Goal: Information Seeking & Learning: Learn about a topic

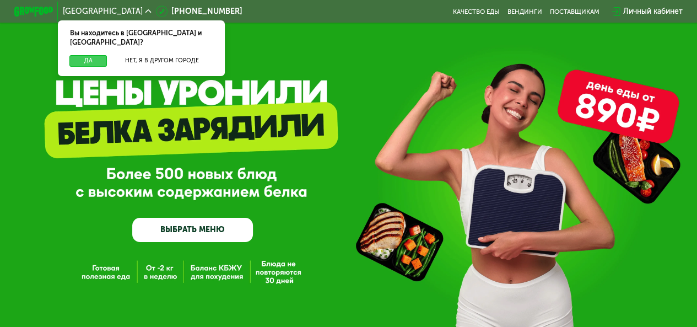
click at [89, 55] on button "Да" at bounding box center [87, 61] width 37 height 12
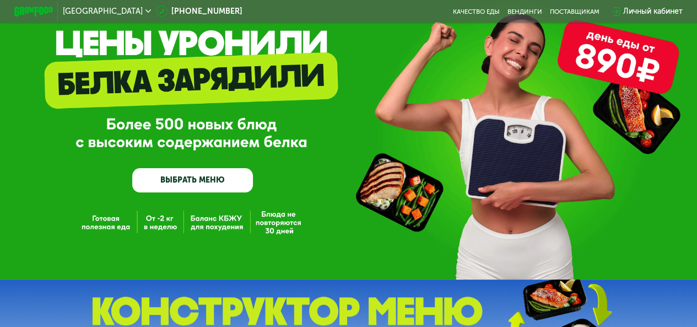
scroll to position [110, 0]
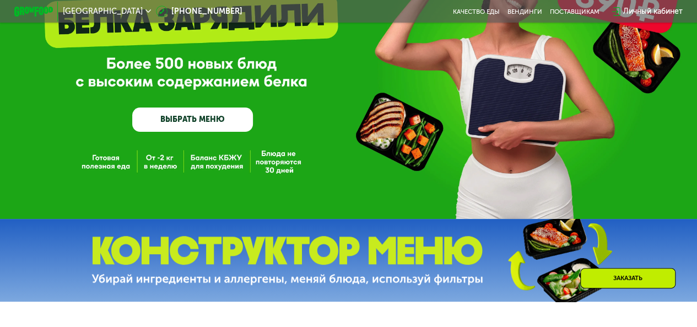
drag, startPoint x: 89, startPoint y: 159, endPoint x: 144, endPoint y: 178, distance: 57.7
click at [144, 178] on div "GrowFood — доставка правильного питания ВЫБРАТЬ МЕНЮ" at bounding box center [348, 54] width 697 height 329
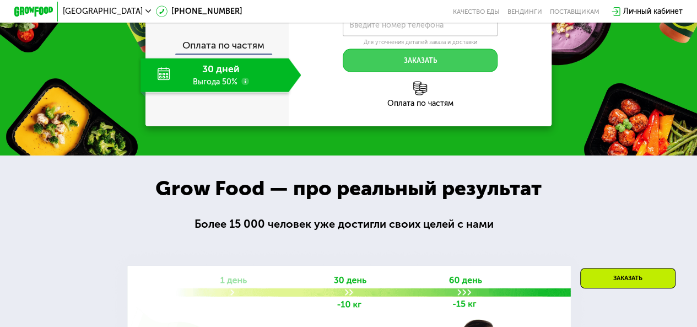
scroll to position [992, 0]
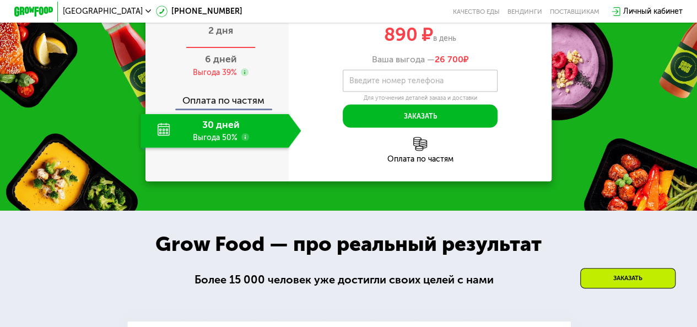
click at [223, 36] on span "2 дня" at bounding box center [220, 30] width 25 height 12
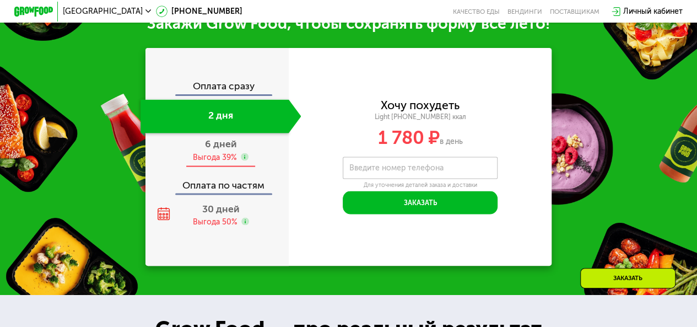
click at [227, 149] on span "6 дней" at bounding box center [221, 143] width 32 height 12
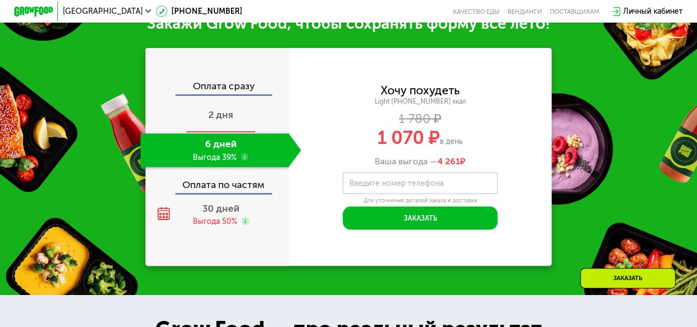
click at [239, 123] on div "2 дня" at bounding box center [220, 116] width 161 height 34
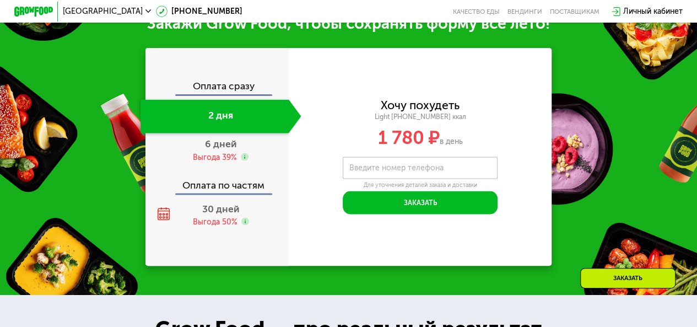
click at [242, 94] on div "Оплата сразу" at bounding box center [217, 88] width 142 height 13
click at [227, 94] on div "Оплата сразу" at bounding box center [217, 88] width 142 height 13
drag, startPoint x: 378, startPoint y: 151, endPoint x: 490, endPoint y: 172, distance: 114.4
click at [492, 174] on div "Хочу похудеть Light 1000 ~1000 ккал 1 780 ₽ в день Введите свой номер телефона …" at bounding box center [420, 156] width 263 height 115
click at [253, 153] on div "6 дней Выгода 39%" at bounding box center [220, 150] width 161 height 34
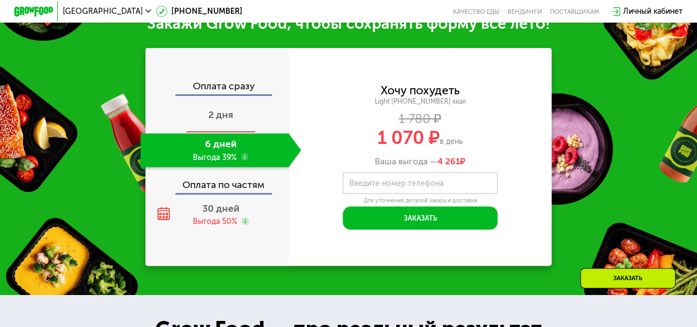
click at [240, 133] on div "2 дня" at bounding box center [220, 116] width 161 height 34
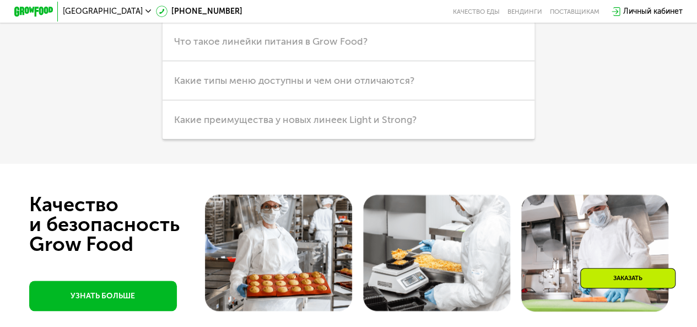
scroll to position [2369, 0]
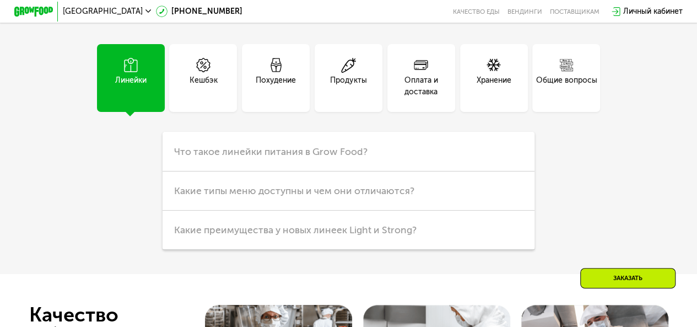
click at [63, 14] on span "Москва" at bounding box center [103, 12] width 80 height 8
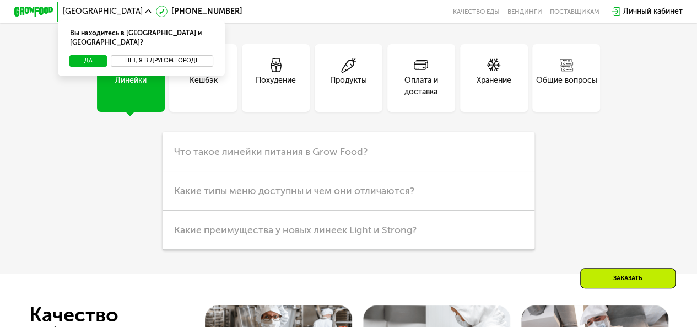
click at [121, 55] on button "Нет, я в другом городе" at bounding box center [162, 61] width 102 height 12
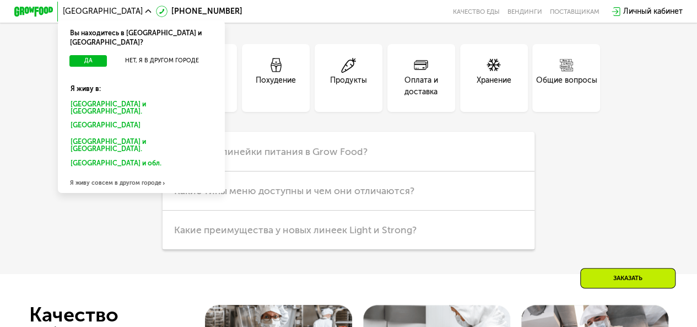
click at [102, 118] on div "Санкт-Петербурге и обл." at bounding box center [139, 125] width 151 height 15
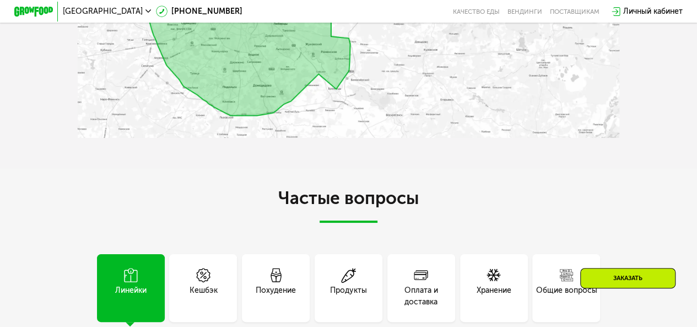
scroll to position [2580, 0]
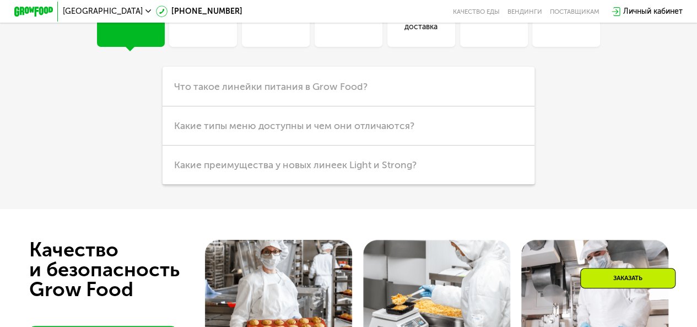
scroll to position [2369, 0]
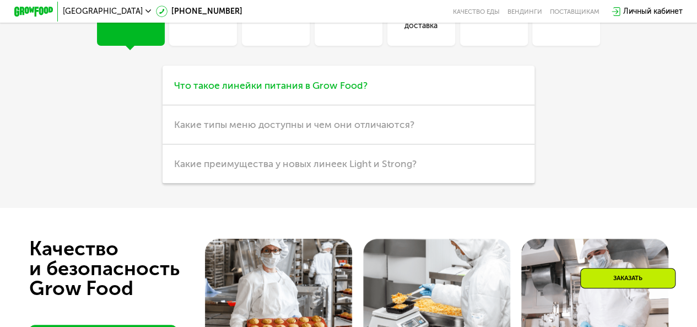
click at [323, 91] on span "Что такое линейки питания в Grow Food?" at bounding box center [270, 85] width 193 height 12
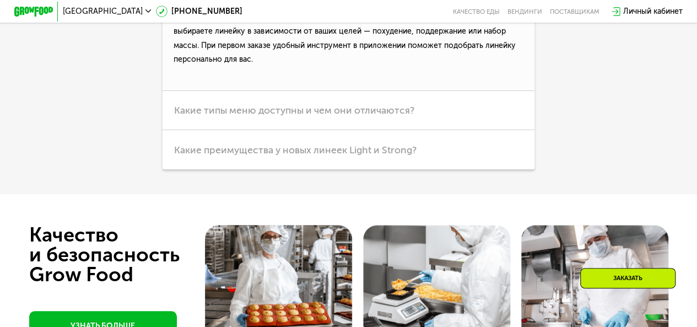
scroll to position [2534, 0]
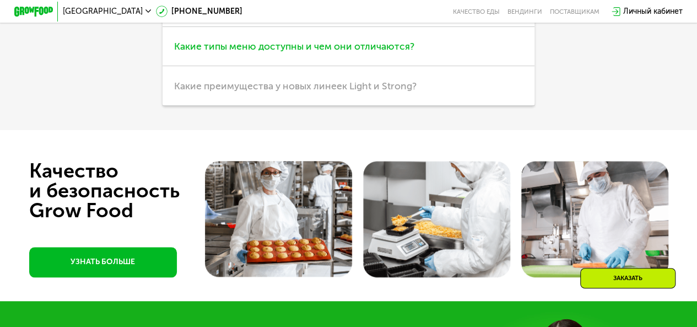
click at [358, 66] on h3 "Какие типы меню доступны и чем они отличаются?" at bounding box center [348, 46] width 372 height 39
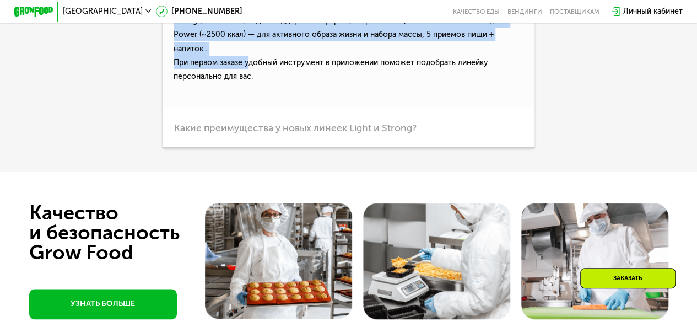
drag, startPoint x: 178, startPoint y: 105, endPoint x: 250, endPoint y: 177, distance: 102.4
click at [249, 108] on p "В Grow Food есть разные линейки питания (от 1400 до 2500 ккал) под любые цели: …" at bounding box center [348, 43] width 372 height 129
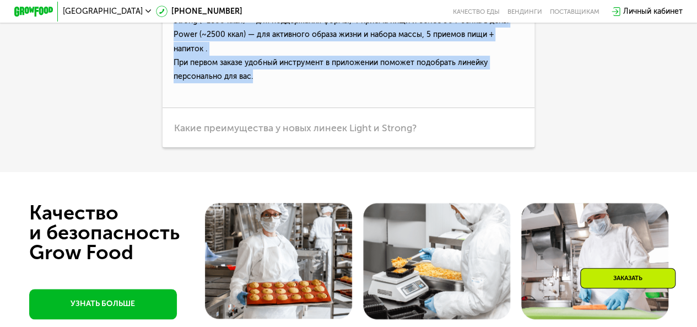
drag, startPoint x: 254, startPoint y: 189, endPoint x: 172, endPoint y: 100, distance: 121.6
click at [172, 100] on p "В Grow Food есть разные линейки питания (от 1400 до 2500 ккал) под любые цели: …" at bounding box center [348, 43] width 372 height 129
copy p "В Grow Food есть разные линейки питания (от 1400 до 2500 ккал) под любые цели: …"
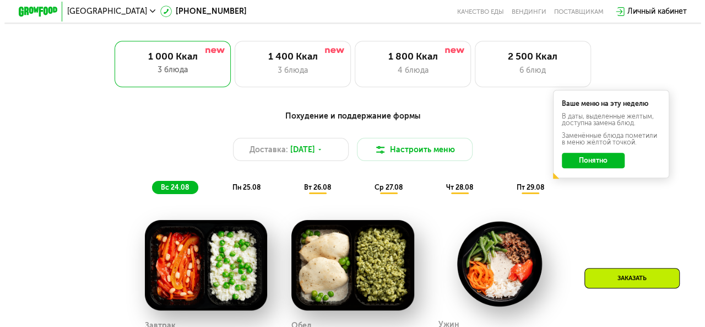
scroll to position [377, 0]
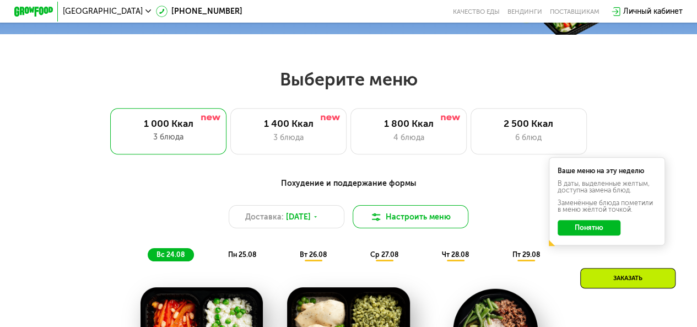
click at [405, 214] on button "Настроить меню" at bounding box center [411, 216] width 116 height 23
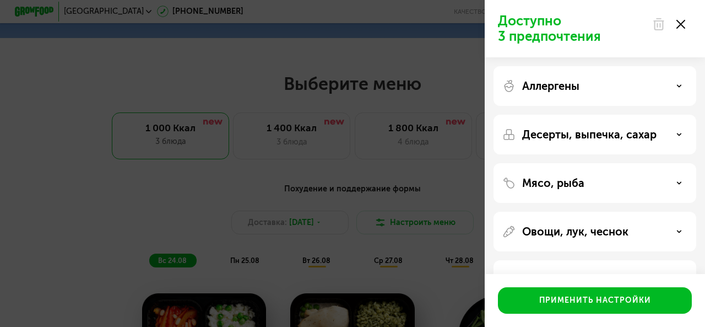
click at [583, 90] on div "Аллергены" at bounding box center [594, 85] width 185 height 13
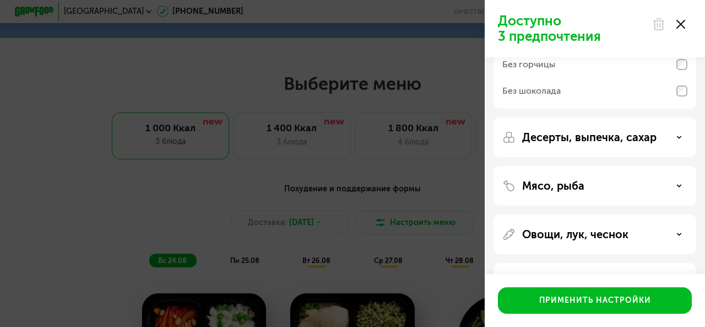
scroll to position [204, 0]
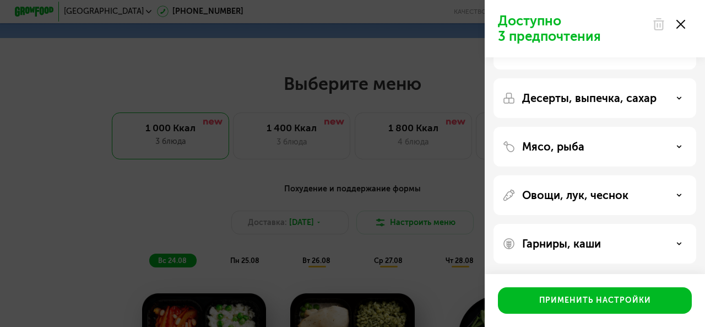
click at [607, 98] on p "Десерты, выпечка, сахар" at bounding box center [589, 97] width 134 height 13
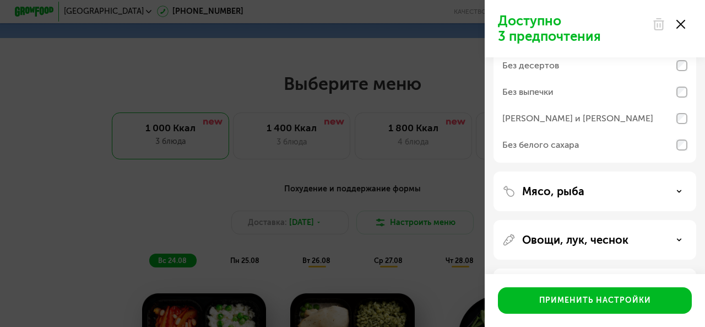
scroll to position [319, 0]
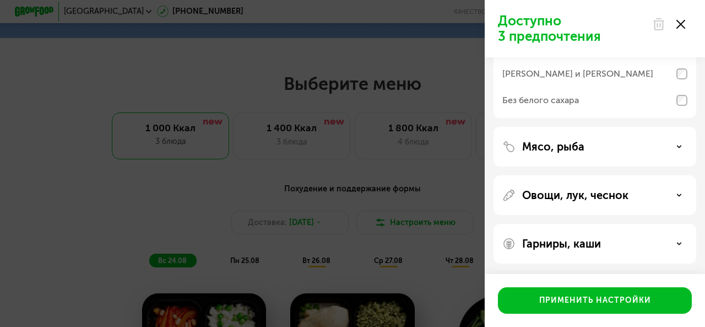
click at [592, 175] on div "Мясо, рыба" at bounding box center [595, 195] width 203 height 40
click at [586, 224] on div "Овощи, лук, чеснок" at bounding box center [595, 244] width 203 height 40
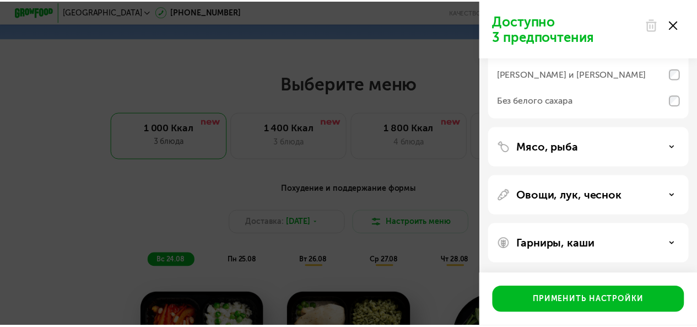
scroll to position [264, 0]
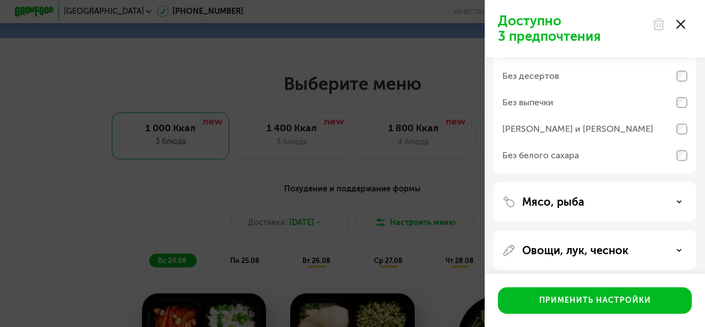
click at [681, 25] on icon at bounding box center [680, 24] width 9 height 9
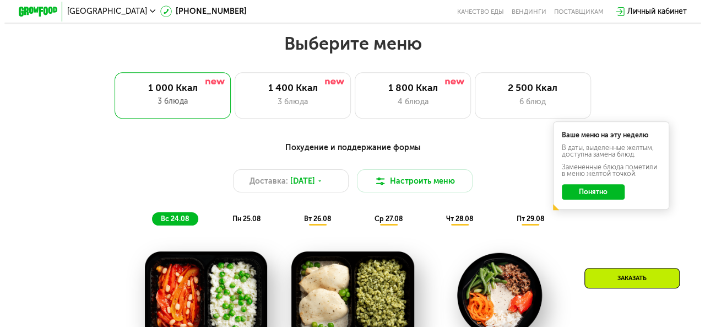
scroll to position [487, 0]
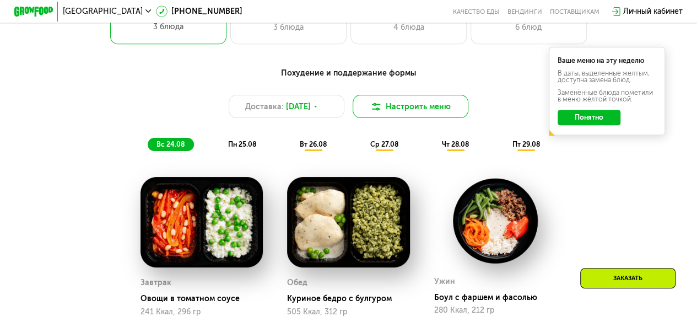
click at [411, 113] on button "Настроить меню" at bounding box center [411, 106] width 116 height 23
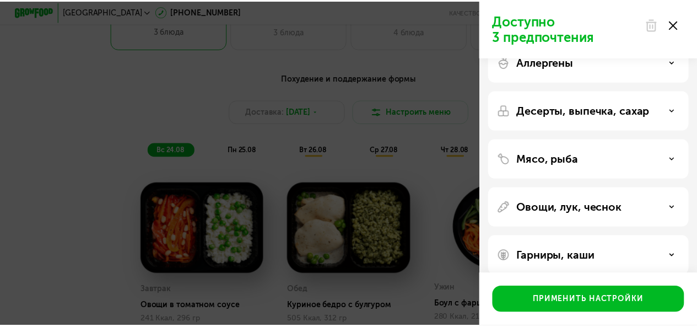
scroll to position [36, 0]
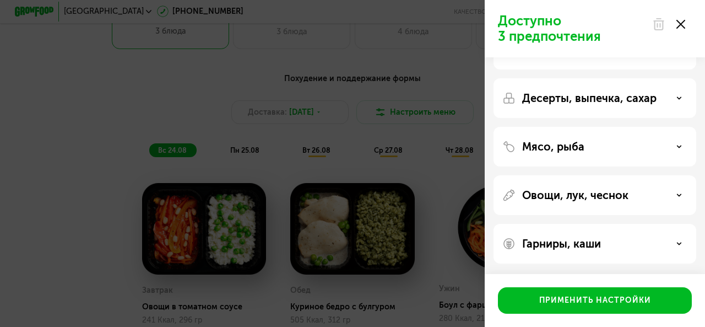
click at [588, 127] on div "Десерты, выпечка, сахар" at bounding box center [595, 147] width 203 height 40
click at [597, 147] on div "Мясо, рыба" at bounding box center [594, 146] width 185 height 13
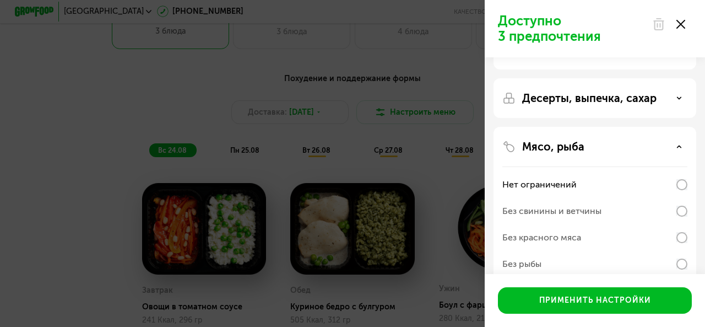
click at [597, 147] on div "Мясо, рыба" at bounding box center [594, 146] width 185 height 13
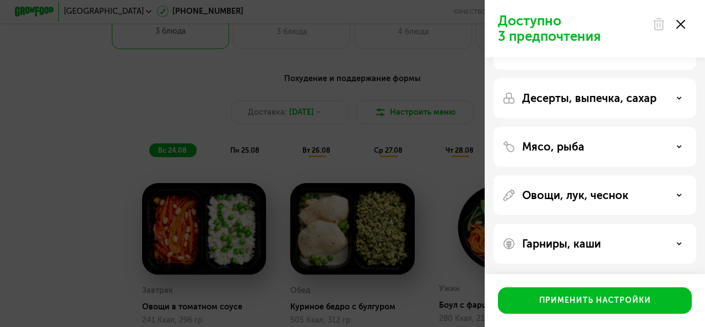
click at [682, 21] on icon at bounding box center [680, 24] width 9 height 9
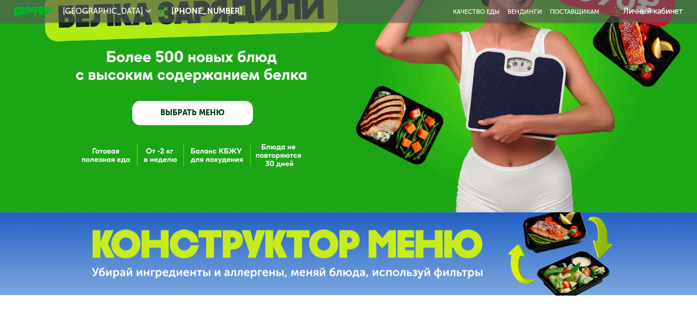
scroll to position [0, 0]
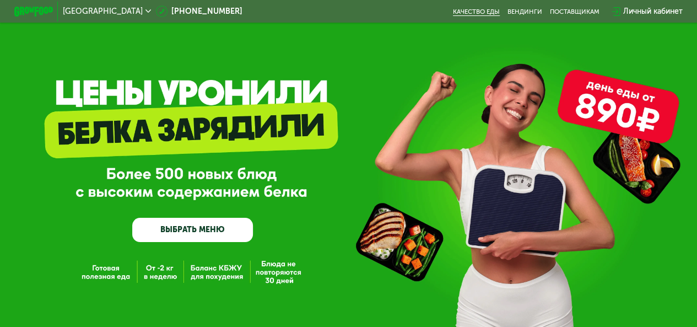
click at [481, 12] on link "Качество еды" at bounding box center [476, 12] width 47 height 8
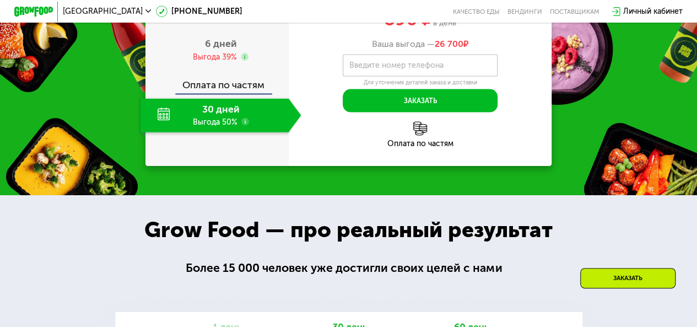
scroll to position [936, 0]
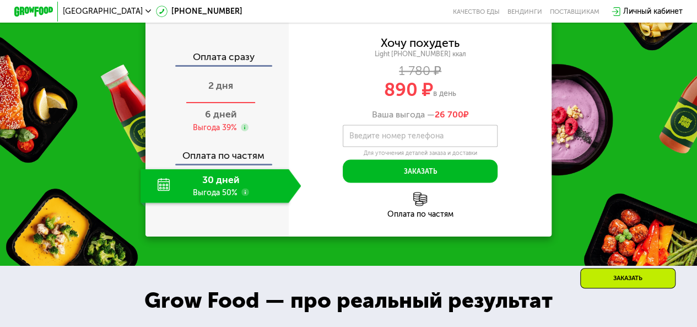
click at [261, 104] on div "2 дня" at bounding box center [220, 87] width 161 height 34
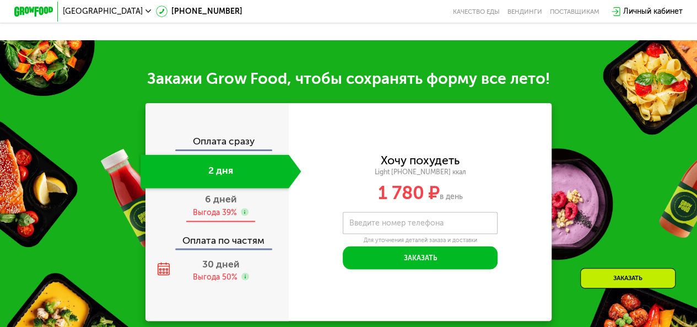
click at [261, 216] on div "6 дней Выгода 39%" at bounding box center [220, 205] width 161 height 34
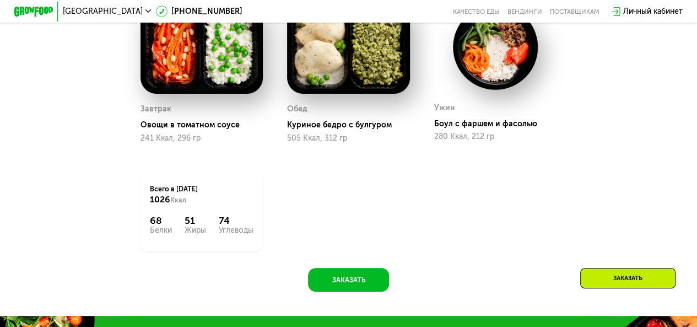
scroll to position [441, 0]
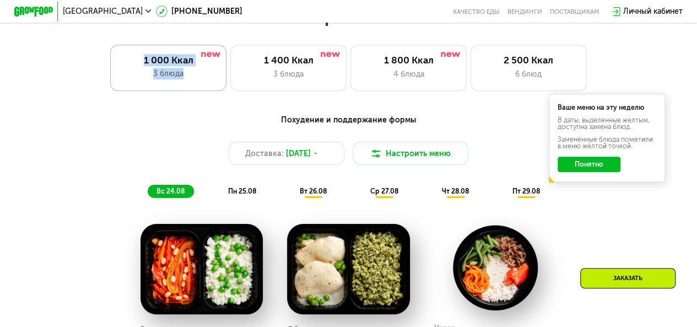
drag, startPoint x: 136, startPoint y: 59, endPoint x: 196, endPoint y: 88, distance: 67.0
click at [196, 88] on div "1 000 Ккал 3 блюда" at bounding box center [168, 68] width 116 height 46
copy div "1 000 Ккал 3 блюда"
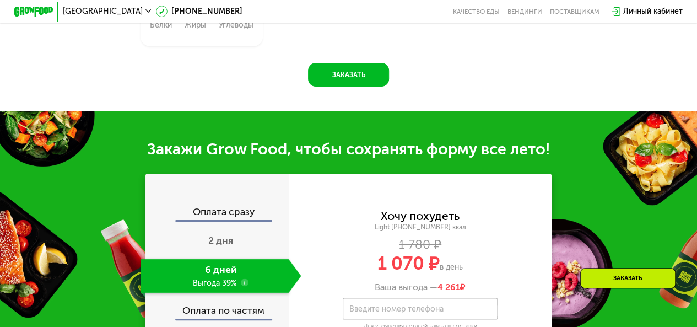
scroll to position [992, 0]
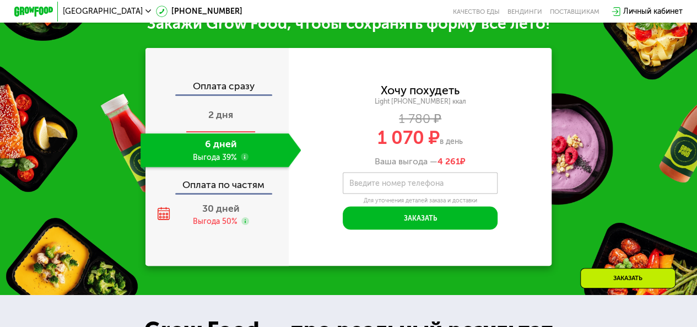
click at [223, 121] on span "2 дня" at bounding box center [220, 115] width 25 height 12
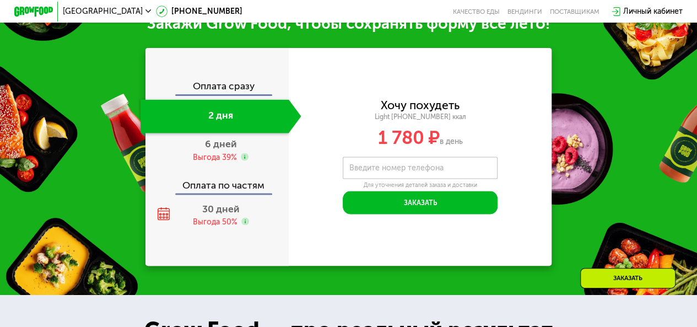
drag, startPoint x: 379, startPoint y: 115, endPoint x: 487, endPoint y: 144, distance: 112.2
click at [487, 144] on div "Хочу похудеть Light 1000 ~1000 ккал 1 780 ₽ в день" at bounding box center [420, 122] width 263 height 47
copy div "Хочу похудеть Light 1000 ~1000 ккал 1 780 ₽ в день"
click at [232, 149] on span "6 дней" at bounding box center [221, 143] width 32 height 12
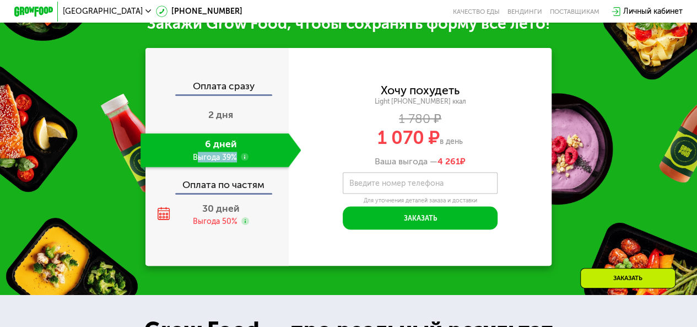
drag, startPoint x: 195, startPoint y: 156, endPoint x: 227, endPoint y: 166, distance: 34.0
click at [236, 166] on div "6 дней Выгода 39%" at bounding box center [214, 150] width 148 height 34
drag, startPoint x: 201, startPoint y: 155, endPoint x: 238, endPoint y: 170, distance: 40.3
click at [238, 166] on div "6 дней Выгода 39%" at bounding box center [214, 150] width 148 height 34
copy div "6 дней Выгода 39%"
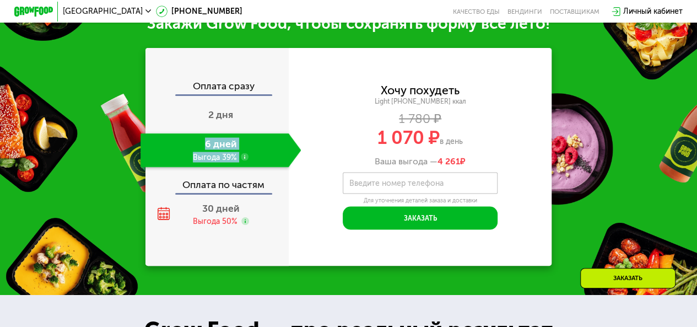
drag, startPoint x: 371, startPoint y: 145, endPoint x: 470, endPoint y: 142, distance: 99.2
click at [470, 142] on div "1 070 ₽ в день" at bounding box center [420, 137] width 263 height 18
copy div "1 070 ₽ в день"
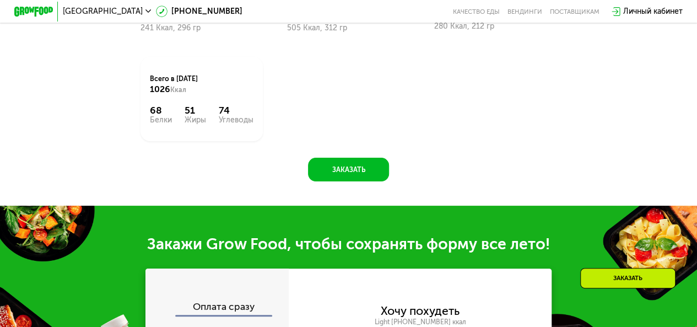
scroll to position [1047, 0]
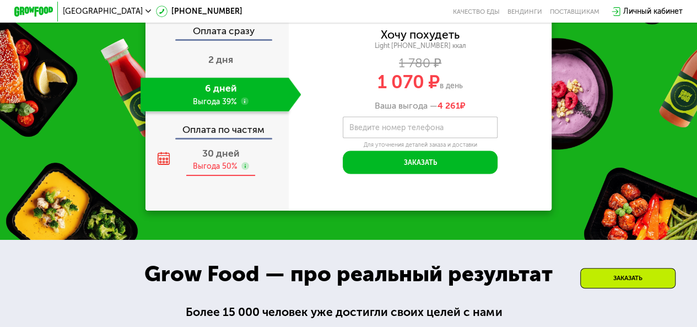
click at [220, 159] on span "30 дней" at bounding box center [220, 153] width 37 height 12
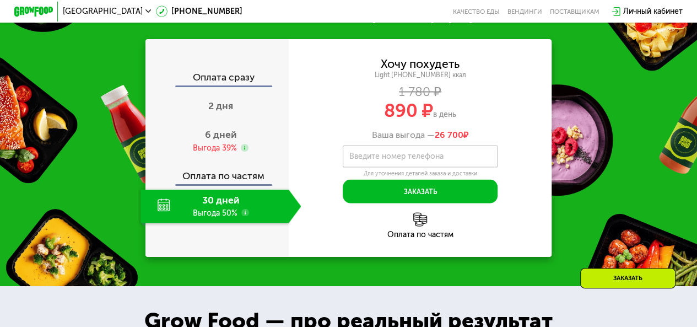
scroll to position [936, 0]
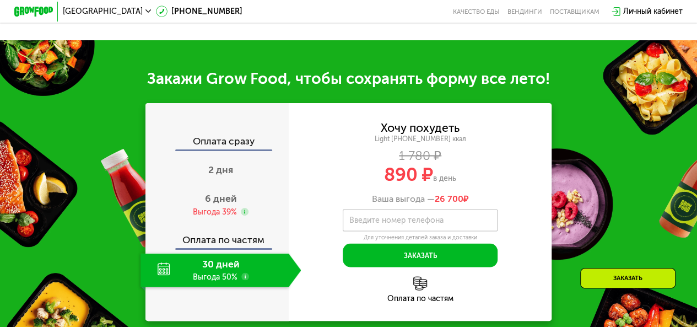
drag, startPoint x: 381, startPoint y: 134, endPoint x: 470, endPoint y: 180, distance: 100.5
click at [470, 180] on div "Хочу похудеть Light 1000 ~1000 ккал 1 780 ₽ 890 ₽ в день Ваша выгода — 26 700 ₽" at bounding box center [420, 163] width 263 height 82
click at [484, 172] on div "Хочу похудеть Light 1000 ~1000 ккал 1 780 ₽ 890 ₽ в день Ваша выгода — 26 700 ₽" at bounding box center [420, 163] width 263 height 82
drag, startPoint x: 377, startPoint y: 181, endPoint x: 470, endPoint y: 187, distance: 92.7
click at [470, 183] on div "890 ₽ в день" at bounding box center [420, 174] width 263 height 18
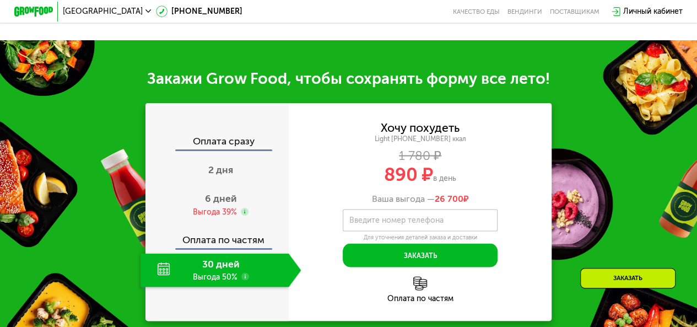
copy div "890 ₽ в день"
drag, startPoint x: 196, startPoint y: 275, endPoint x: 240, endPoint y: 292, distance: 47.6
click at [240, 286] on div "30 дней Выгода 50%" at bounding box center [214, 270] width 148 height 34
copy div "30 дней Выгода 50%"
drag, startPoint x: 383, startPoint y: 183, endPoint x: 467, endPoint y: 191, distance: 84.7
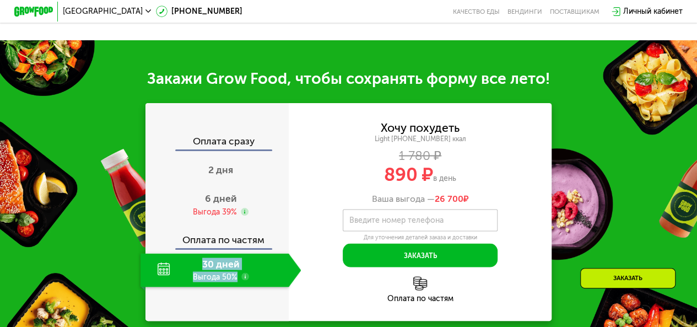
click at [467, 183] on div "890 ₽ в день" at bounding box center [420, 174] width 263 height 18
copy div "890 ₽ в день"
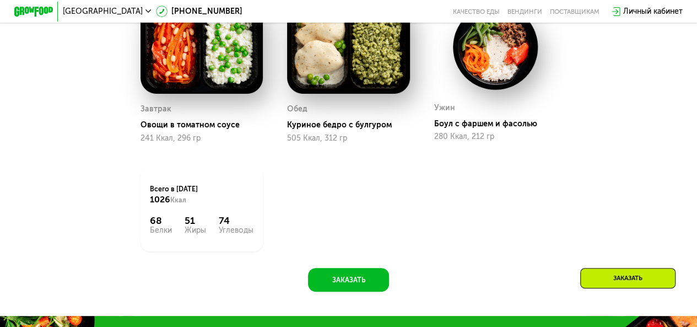
scroll to position [331, 0]
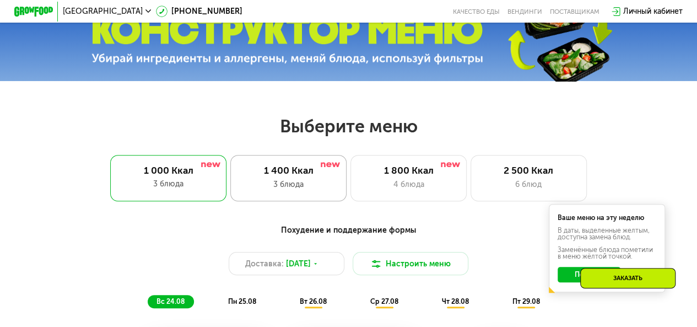
click at [311, 176] on div "1 400 Ккал" at bounding box center [289, 171] width 96 height 12
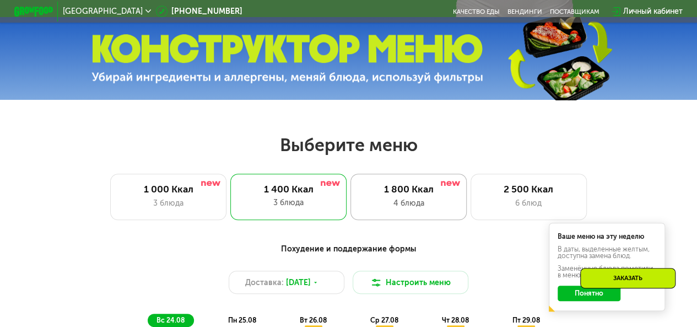
scroll to position [441, 0]
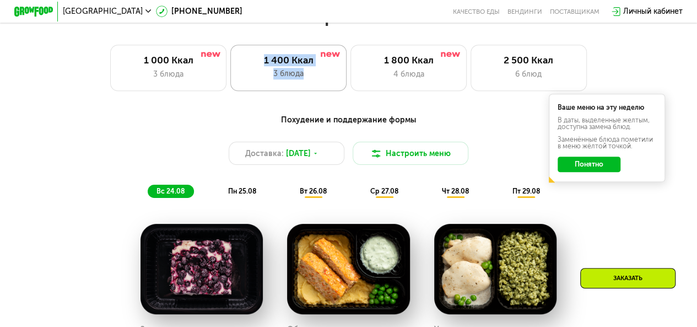
drag, startPoint x: 259, startPoint y: 63, endPoint x: 335, endPoint y: 88, distance: 80.0
click at [335, 88] on div "1 400 Ккал 3 блюда" at bounding box center [288, 68] width 116 height 46
copy div "1 400 Ккал 3 блюда"
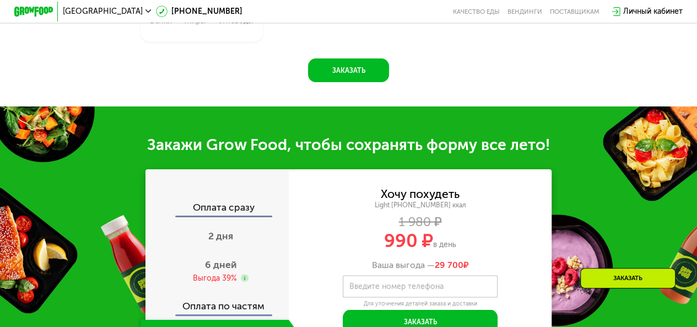
scroll to position [936, 0]
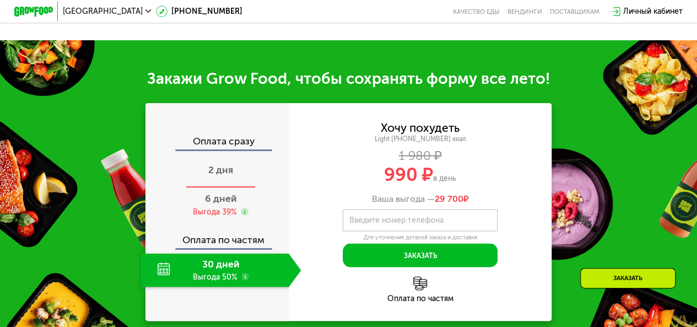
click at [236, 181] on div "2 дня" at bounding box center [220, 171] width 161 height 34
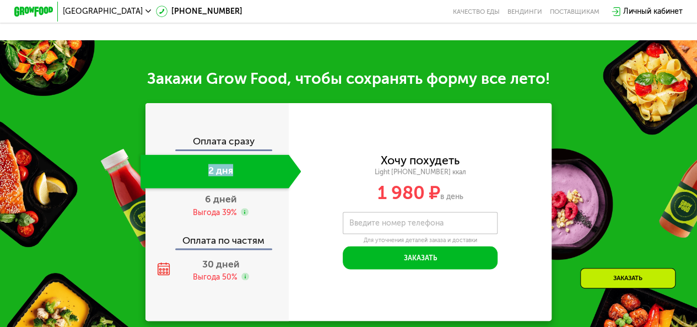
drag, startPoint x: 202, startPoint y: 183, endPoint x: 264, endPoint y: 190, distance: 62.7
click at [264, 188] on div "2 дня" at bounding box center [214, 171] width 148 height 34
drag, startPoint x: 376, startPoint y: 171, endPoint x: 473, endPoint y: 188, distance: 98.4
click at [473, 188] on div "Хочу похудеть Light 1400 ~1400 ккал 1 980 ₽ в день" at bounding box center [420, 177] width 263 height 47
click at [464, 176] on div "Light 1400 ~1400 ккал" at bounding box center [420, 171] width 263 height 9
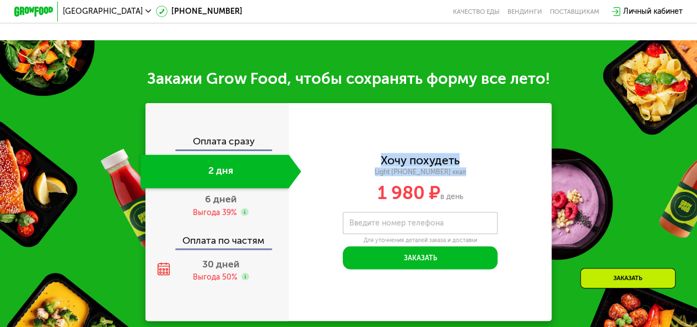
drag, startPoint x: 464, startPoint y: 181, endPoint x: 199, endPoint y: 37, distance: 301.7
click at [363, 160] on div "Хочу похудеть Light 1400 ~1400 ккал 1 980 ₽ в день Введите свой номер телефона …" at bounding box center [420, 212] width 263 height 218
drag, startPoint x: 473, startPoint y: 206, endPoint x: 373, endPoint y: 202, distance: 99.2
click at [373, 202] on div "1 980 ₽ в день" at bounding box center [420, 192] width 263 height 18
copy div "1 980 ₽ в день"
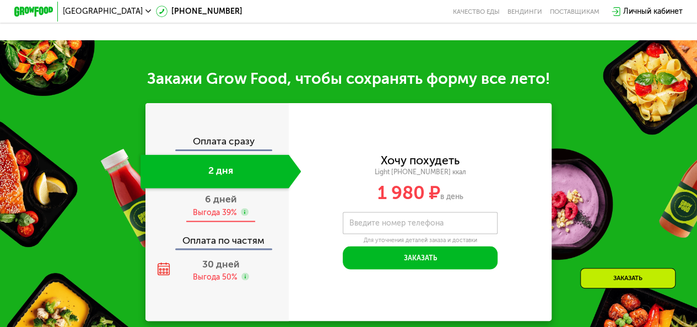
click at [223, 217] on div "Выгода 39%" at bounding box center [215, 212] width 44 height 10
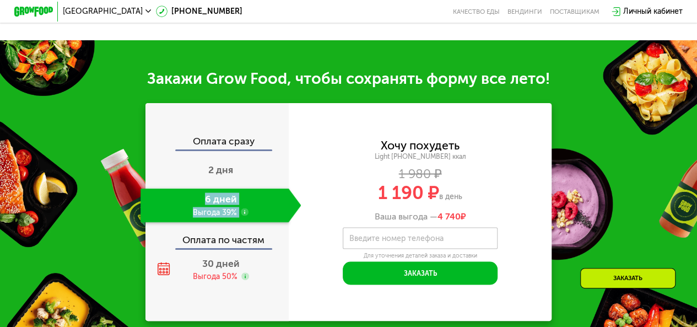
drag, startPoint x: 202, startPoint y: 211, endPoint x: 196, endPoint y: 166, distance: 45.5
click at [243, 221] on div "6 дней Выгода 39%" at bounding box center [214, 205] width 148 height 34
copy div "6 дней Выгода 39%"
drag, startPoint x: 376, startPoint y: 200, endPoint x: 464, endPoint y: 208, distance: 88.5
click at [464, 202] on div "1 190 ₽ в день" at bounding box center [420, 192] width 263 height 18
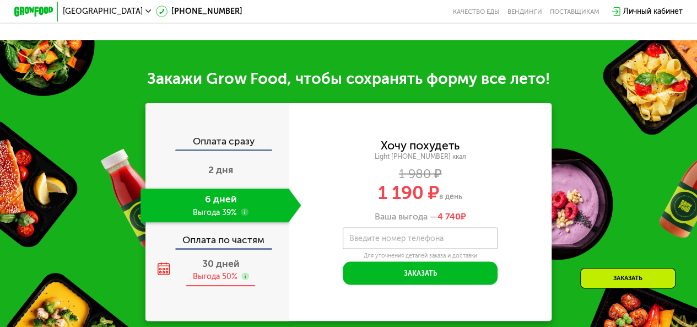
click at [242, 278] on div "30 дней Выгода 50%" at bounding box center [220, 270] width 161 height 34
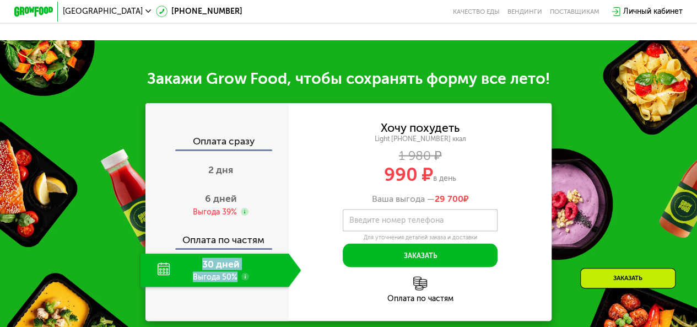
drag, startPoint x: 196, startPoint y: 272, endPoint x: 240, endPoint y: 288, distance: 46.4
click at [240, 286] on div "30 дней Выгода 50%" at bounding box center [214, 270] width 148 height 34
drag, startPoint x: 384, startPoint y: 183, endPoint x: 462, endPoint y: 188, distance: 77.8
click at [462, 183] on div "990 ₽ в день" at bounding box center [420, 174] width 263 height 18
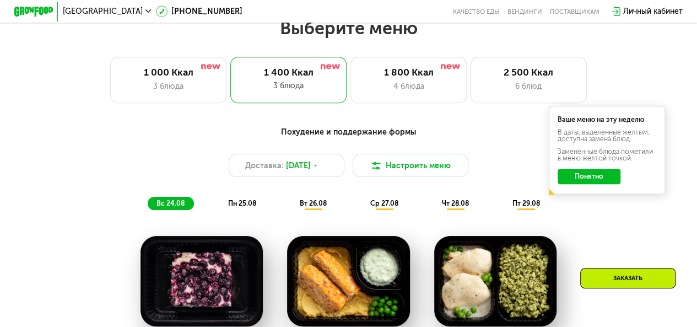
scroll to position [331, 0]
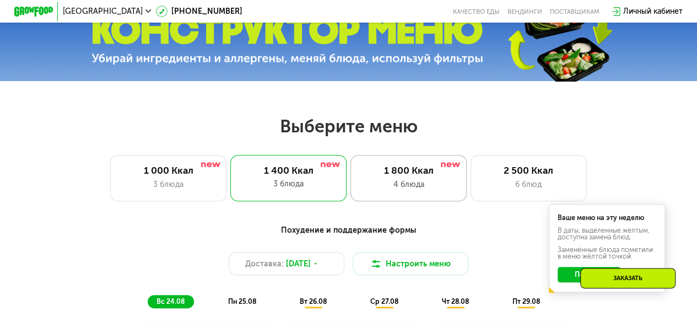
click at [470, 181] on div "1 800 Ккал 4 блюда" at bounding box center [528, 178] width 116 height 46
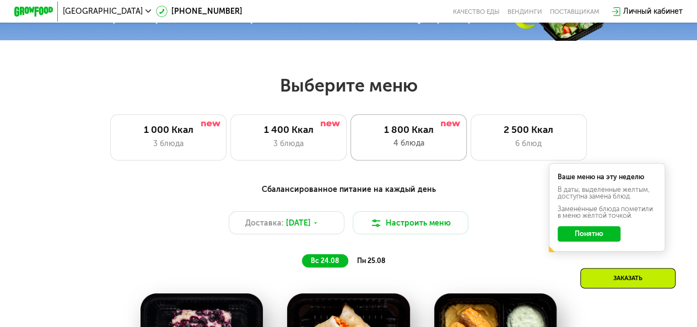
scroll to position [441, 0]
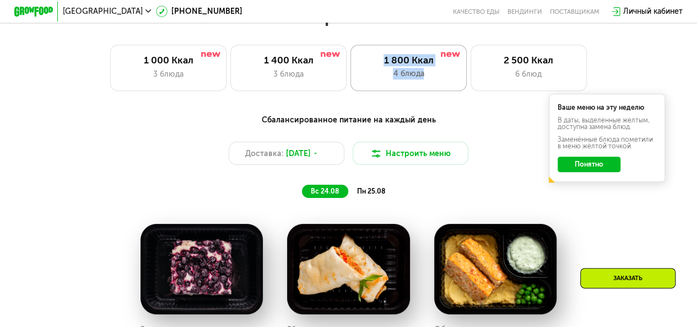
drag, startPoint x: 379, startPoint y: 62, endPoint x: 430, endPoint y: 74, distance: 52.2
click at [430, 74] on div "1 800 Ккал 4 блюда" at bounding box center [408, 68] width 116 height 46
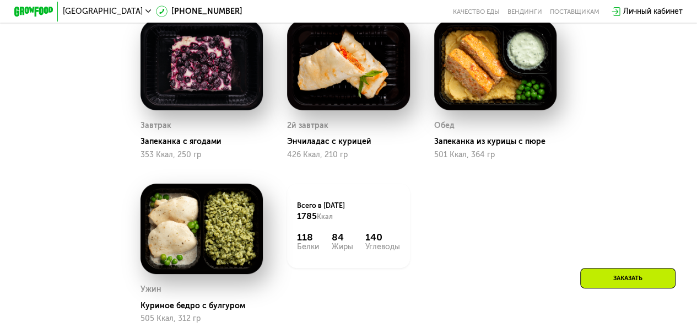
scroll to position [331, 0]
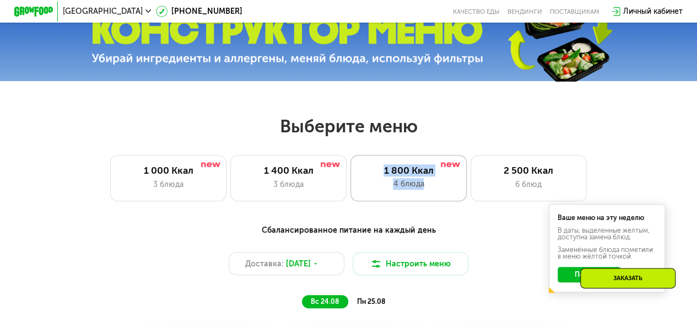
click at [393, 187] on div "4 блюда" at bounding box center [408, 184] width 96 height 12
drag, startPoint x: 387, startPoint y: 187, endPoint x: 442, endPoint y: 197, distance: 56.5
click at [442, 197] on div "1 800 Ккал 4 блюда" at bounding box center [408, 178] width 116 height 46
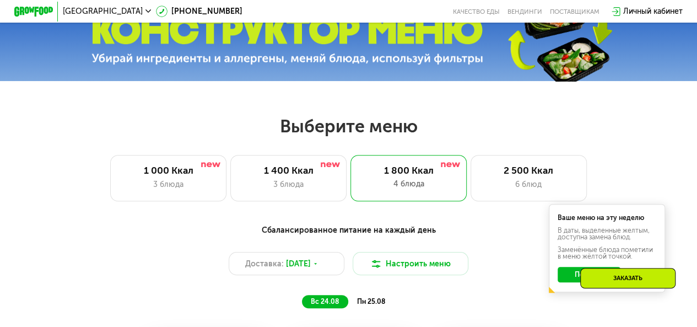
click at [503, 225] on div "Сбалансированное питание на каждый день Доставка: 24 авг, вс Настроить меню вс …" at bounding box center [348, 266] width 584 height 95
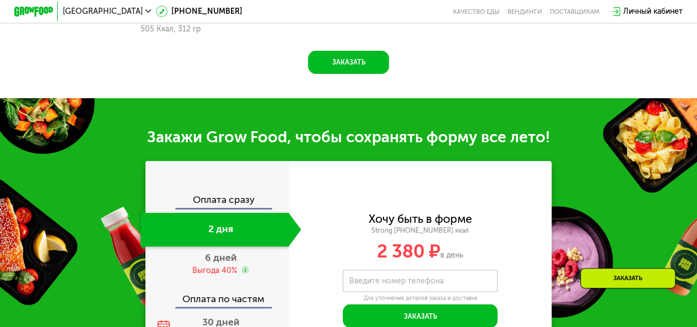
scroll to position [992, 0]
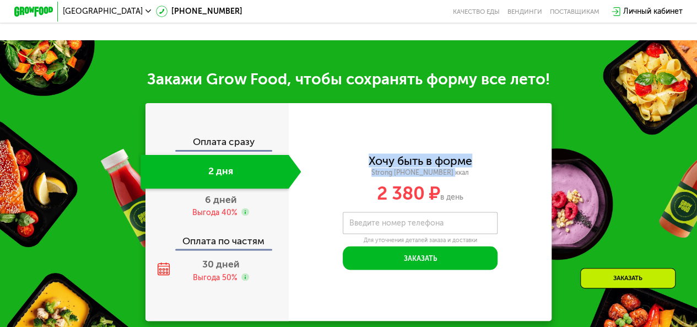
drag, startPoint x: 367, startPoint y: 172, endPoint x: 464, endPoint y: 182, distance: 97.5
click at [464, 182] on div "Хочу быть в форме Strong 1800 ~1800 ккал 2 380 ₽ в день" at bounding box center [420, 178] width 263 height 47
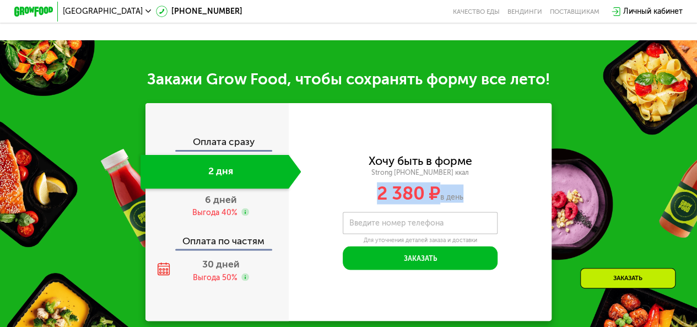
drag, startPoint x: 370, startPoint y: 207, endPoint x: 463, endPoint y: 212, distance: 92.7
click at [463, 202] on div "2 380 ₽ в день" at bounding box center [420, 193] width 263 height 18
click at [219, 217] on div "Выгода 40%" at bounding box center [214, 212] width 45 height 10
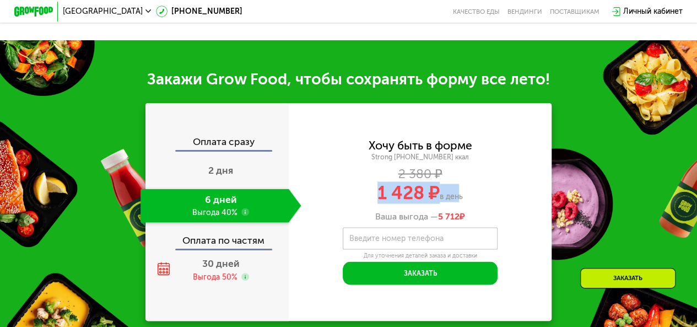
drag, startPoint x: 368, startPoint y: 204, endPoint x: 479, endPoint y: 194, distance: 111.7
click at [479, 194] on div "Хочу быть в форме Strong 1800 ~1800 ккал 2 380 ₽ 1 428 ₽ в день Ваша выгода — 5…" at bounding box center [420, 180] width 263 height 82
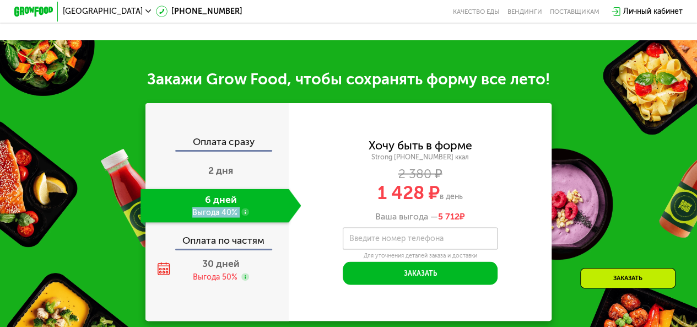
drag, startPoint x: 191, startPoint y: 222, endPoint x: 238, endPoint y: 219, distance: 47.5
click at [245, 222] on div "6 дней Выгода 40%" at bounding box center [214, 205] width 148 height 34
click at [218, 282] on div "Выгода 50%" at bounding box center [215, 277] width 45 height 10
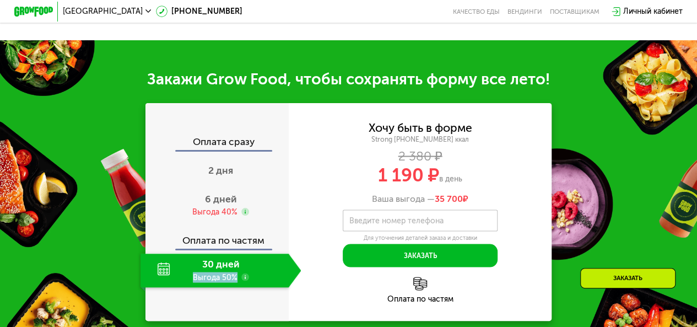
drag, startPoint x: 189, startPoint y: 290, endPoint x: 247, endPoint y: 296, distance: 58.6
click at [247, 286] on div "30 дней Выгода 50%" at bounding box center [214, 270] width 148 height 34
drag, startPoint x: 371, startPoint y: 182, endPoint x: 464, endPoint y: 186, distance: 92.6
click at [464, 184] on div "1 190 ₽ в день" at bounding box center [420, 175] width 263 height 18
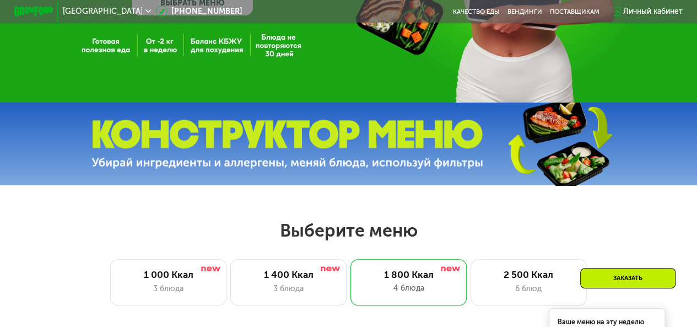
scroll to position [275, 0]
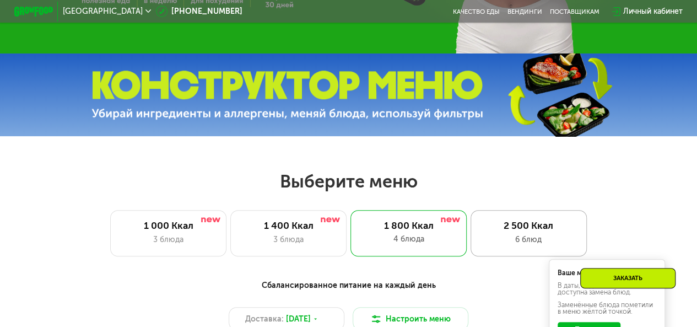
click at [538, 224] on div "2 500 Ккал" at bounding box center [528, 226] width 96 height 12
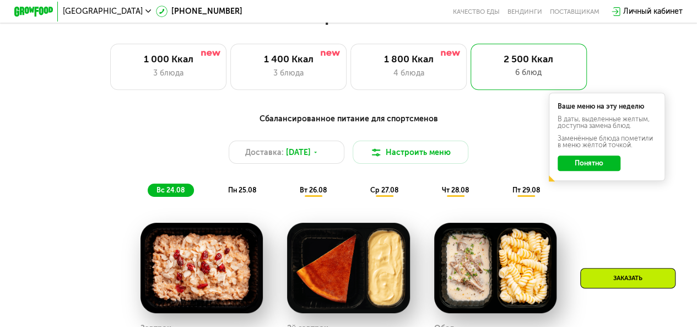
scroll to position [331, 0]
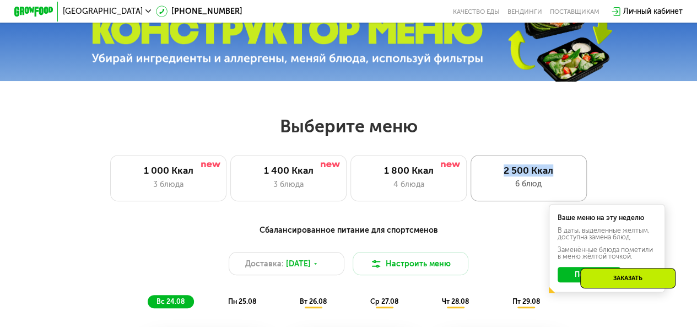
drag, startPoint x: 502, startPoint y: 175, endPoint x: 568, endPoint y: 176, distance: 66.7
click at [568, 176] on div "2 500 Ккал" at bounding box center [528, 171] width 96 height 12
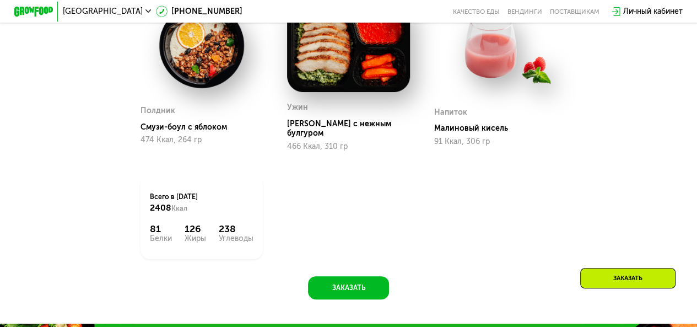
scroll to position [1102, 0]
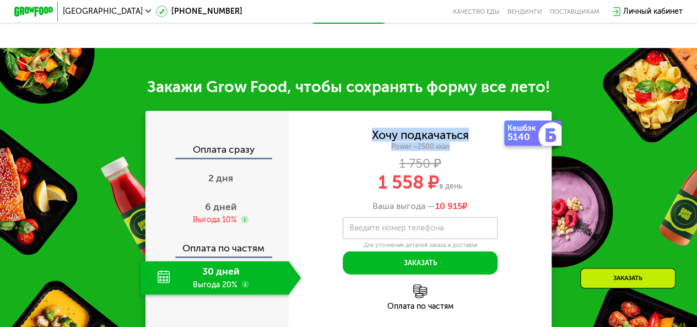
drag, startPoint x: 372, startPoint y: 136, endPoint x: 463, endPoint y: 147, distance: 90.9
click at [463, 147] on div "Хочу подкачаться Power ~2500 ккал 1 750 ₽ 1 558 ₽ в день Ваша выгода — 10 915 ₽" at bounding box center [420, 170] width 263 height 82
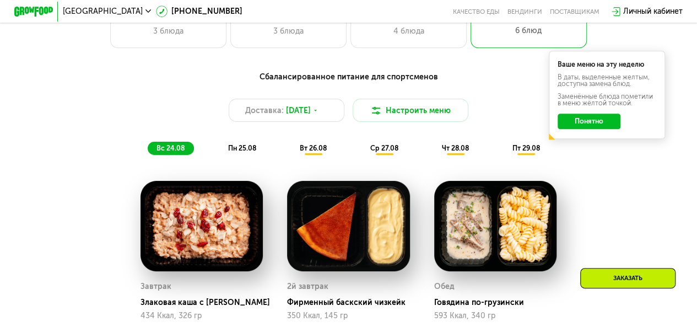
scroll to position [771, 0]
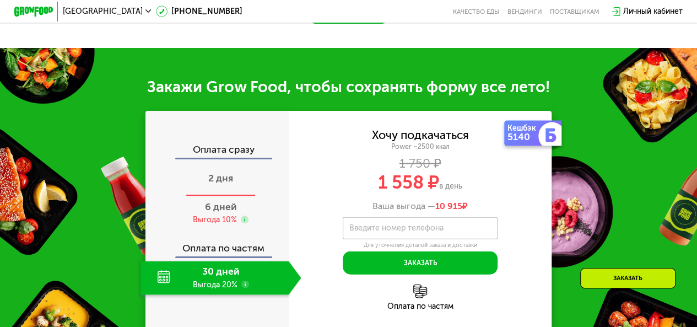
click at [208, 184] on span "2 дня" at bounding box center [220, 178] width 25 height 12
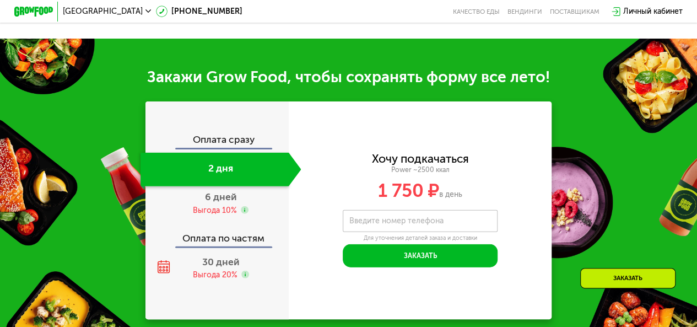
scroll to position [1102, 0]
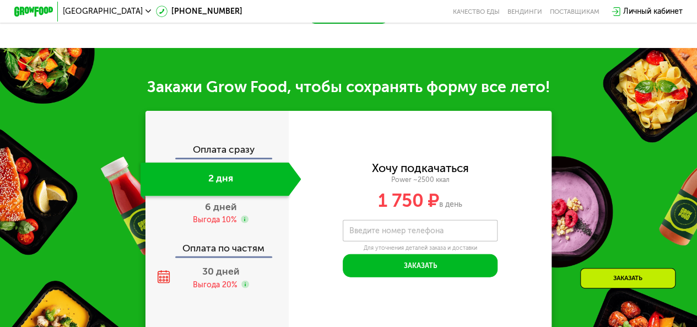
drag, startPoint x: 367, startPoint y: 208, endPoint x: 469, endPoint y: 205, distance: 101.4
click at [469, 205] on div "1 750 ₽ в день" at bounding box center [420, 201] width 263 height 18
click at [254, 220] on div "6 дней Выгода 10%" at bounding box center [220, 213] width 161 height 34
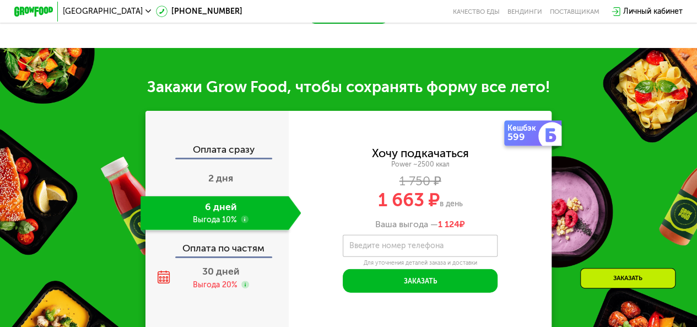
drag, startPoint x: 375, startPoint y: 208, endPoint x: 484, endPoint y: 193, distance: 110.1
click at [484, 193] on div "Хочу подкачаться Power ~2500 ккал 1 750 ₽ 1 663 ₽ в день Ваша выгода — 1 124 ₽" at bounding box center [420, 189] width 263 height 82
click at [234, 277] on span "30 дней" at bounding box center [220, 271] width 37 height 12
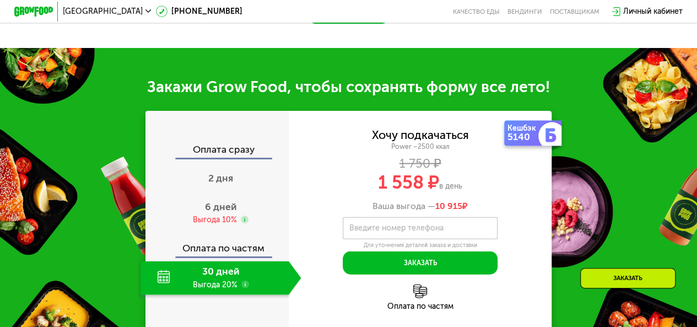
drag, startPoint x: 378, startPoint y: 184, endPoint x: 494, endPoint y: 193, distance: 116.1
click at [494, 192] on div "1 558 ₽ в день" at bounding box center [420, 183] width 263 height 18
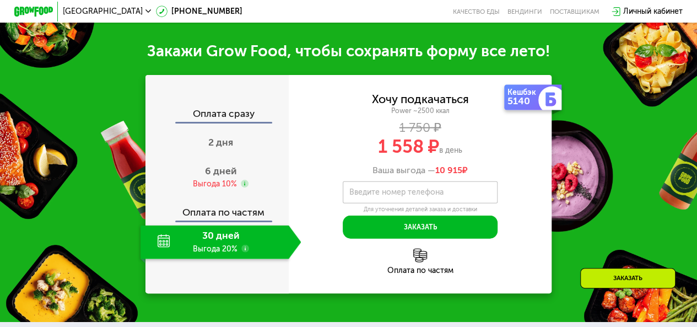
scroll to position [1212, 0]
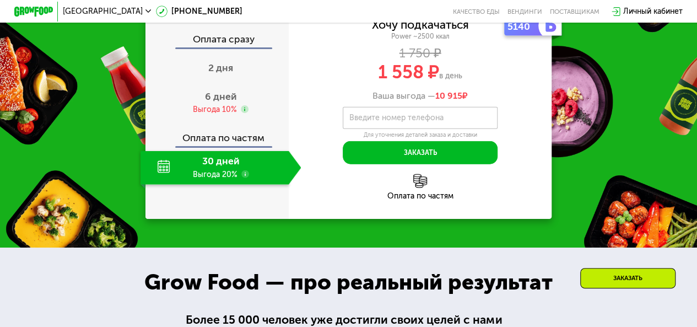
click at [525, 19] on div "Санкт-Петербург 8 (800) 555-21-78 Качество еды Вендинги поставщикам Личный каби…" at bounding box center [349, 11] width 678 height 21
click at [522, 15] on link "Вендинги" at bounding box center [524, 12] width 35 height 8
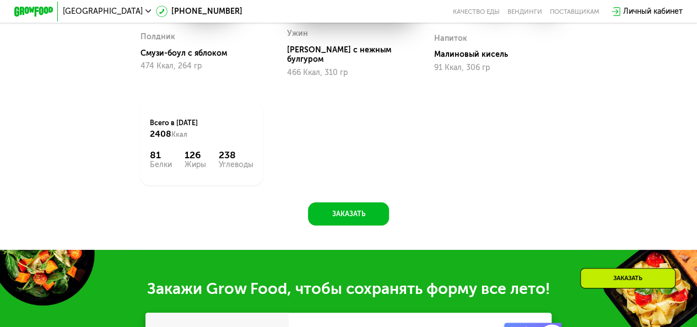
scroll to position [826, 0]
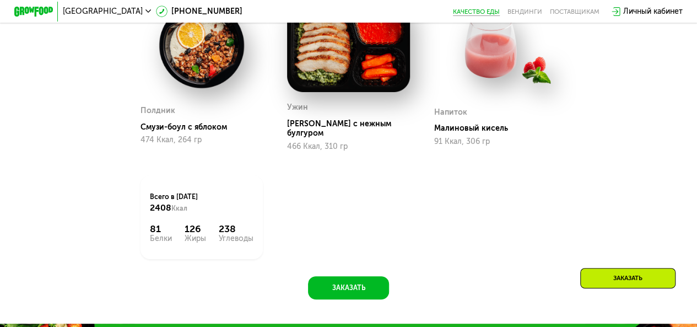
click at [495, 10] on link "Качество еды" at bounding box center [476, 12] width 47 height 8
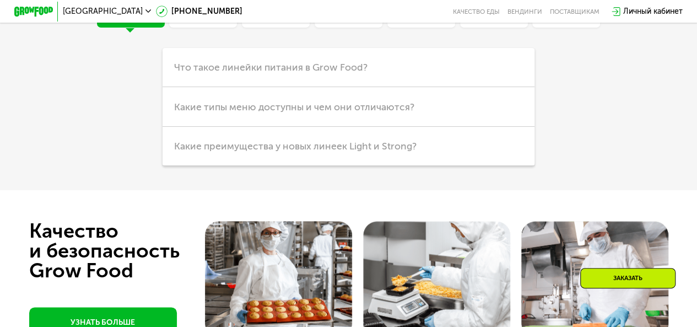
scroll to position [2479, 0]
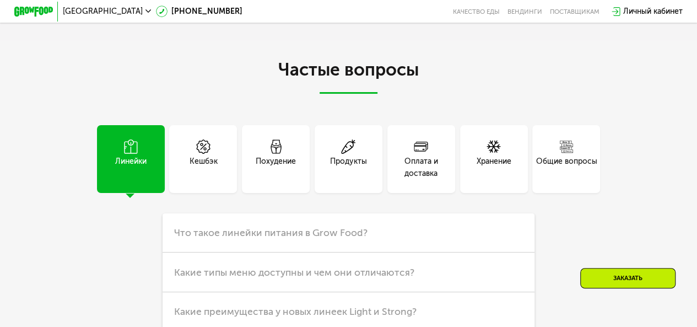
click at [443, 190] on div "Оплата и доставка" at bounding box center [421, 159] width 68 height 68
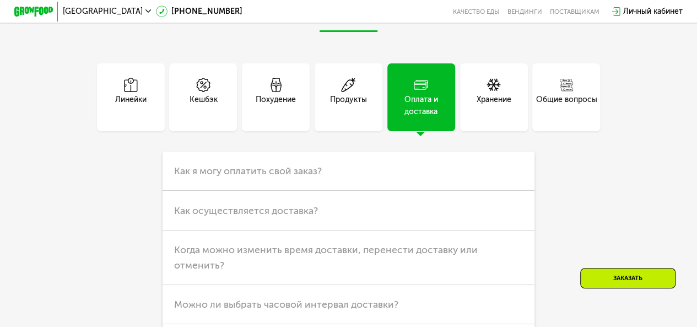
scroll to position [2589, 0]
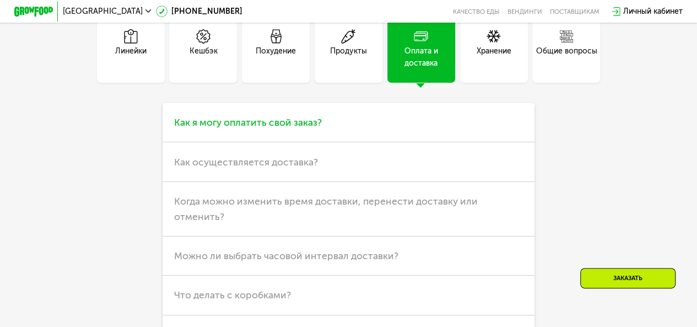
click at [377, 142] on h3 "Как я могу оплатить свой заказ?" at bounding box center [348, 122] width 372 height 39
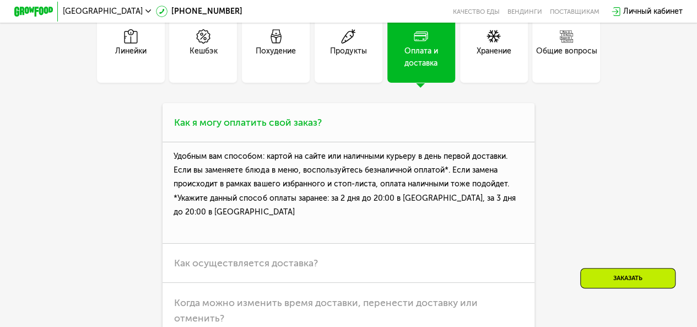
scroll to position [2699, 0]
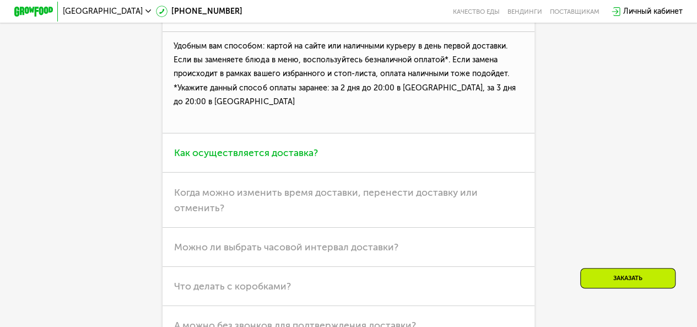
click at [207, 159] on span "Как осуществляется доставка?" at bounding box center [246, 153] width 144 height 12
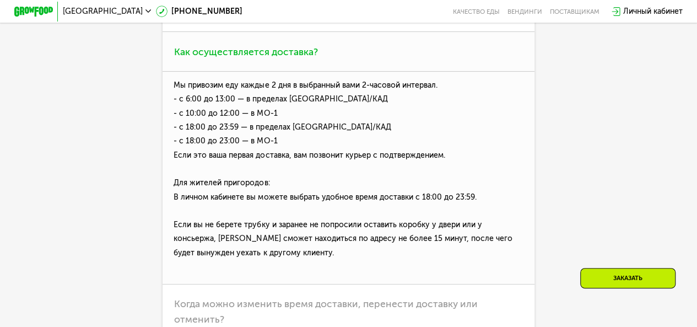
drag, startPoint x: 172, startPoint y: 102, endPoint x: 228, endPoint y: 127, distance: 61.4
click at [304, 125] on p "Мы привозим еду каждые 2 дня в выбранный вами 2-часовой интервал. - с 6:00 до 1…" at bounding box center [348, 178] width 372 height 213
click at [210, 119] on p "Мы привозим еду каждые 2 дня в выбранный вами 2-часовой интервал. - с 6:00 до 1…" at bounding box center [348, 178] width 372 height 213
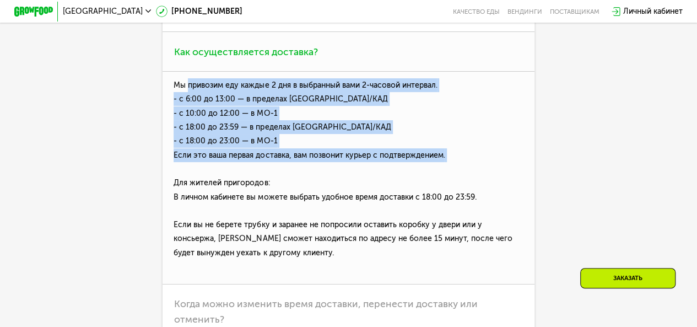
drag, startPoint x: 185, startPoint y: 101, endPoint x: 457, endPoint y: 180, distance: 284.0
click at [457, 180] on p "Мы привозим еду каждые 2 дня в выбранный вами 2-часовой интервал. - с 6:00 до 1…" at bounding box center [348, 178] width 372 height 213
drag, startPoint x: 457, startPoint y: 180, endPoint x: 497, endPoint y: 158, distance: 45.9
click at [497, 158] on p "Мы привозим еду каждые 2 дня в выбранный вами 2-часовой интервал. - с 6:00 до 1…" at bounding box center [348, 178] width 372 height 213
click at [331, 160] on p "Мы привозим еду каждые 2 дня в выбранный вами 2-часовой интервал. - с 6:00 до 1…" at bounding box center [348, 178] width 372 height 213
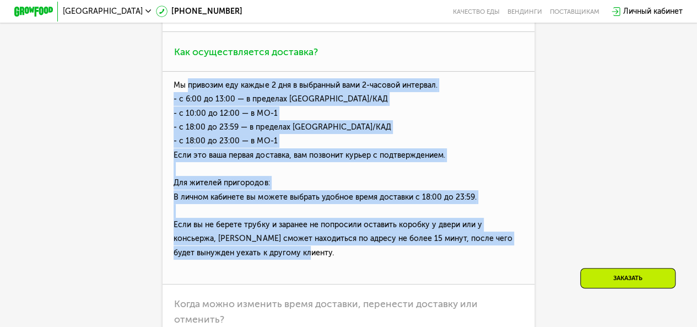
drag, startPoint x: 185, startPoint y: 101, endPoint x: 353, endPoint y: 266, distance: 234.9
click at [353, 266] on p "Мы привозим еду каждые 2 дня в выбранный вами 2-часовой интервал. - с 6:00 до 1…" at bounding box center [348, 178] width 372 height 213
click at [237, 180] on p "Мы привозим еду каждые 2 дня в выбранный вами 2-часовой интервал. - с 6:00 до 1…" at bounding box center [348, 178] width 372 height 213
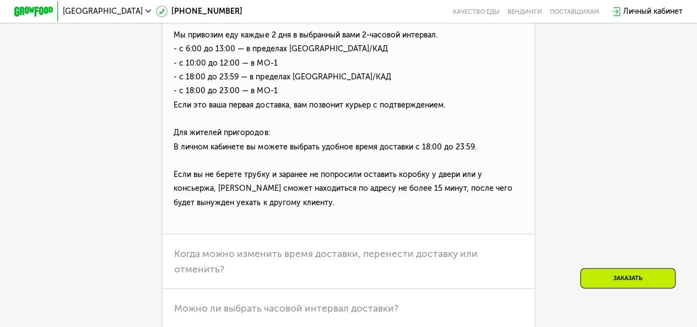
scroll to position [2754, 0]
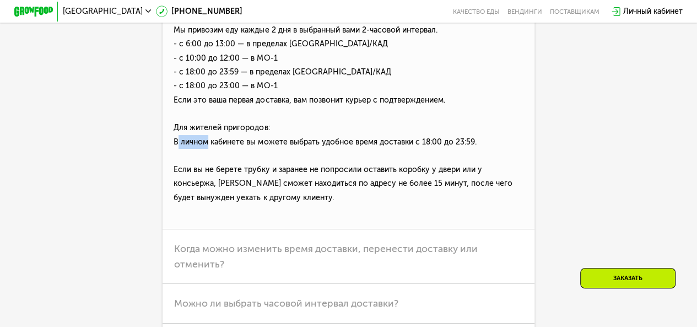
drag, startPoint x: 170, startPoint y: 156, endPoint x: 202, endPoint y: 157, distance: 32.5
click at [202, 157] on p "Мы привозим еду каждые 2 дня в выбранный вами 2-часовой интервал. - с 6:00 до 1…" at bounding box center [348, 123] width 372 height 213
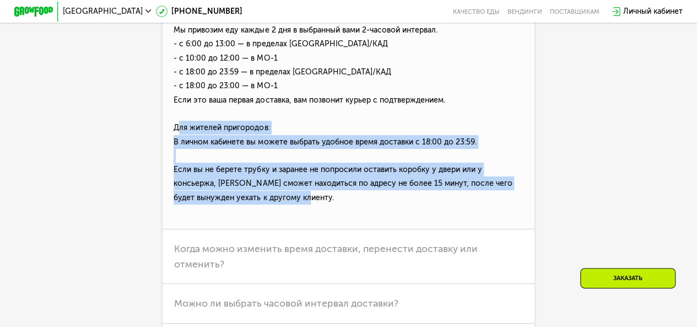
drag, startPoint x: 171, startPoint y: 145, endPoint x: 335, endPoint y: 228, distance: 184.5
click at [335, 228] on p "Мы привозим еду каждые 2 дня в выбранный вами 2-часовой интервал. - с 6:00 до 1…" at bounding box center [348, 123] width 372 height 213
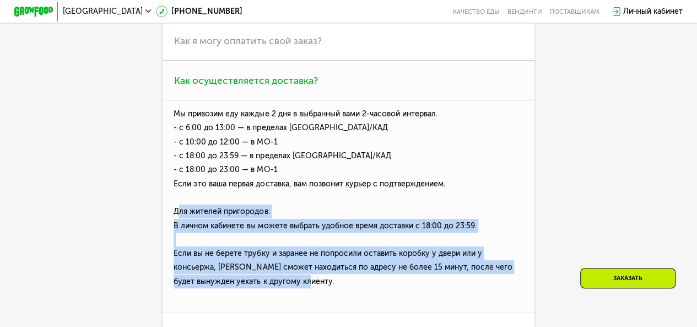
scroll to position [2589, 0]
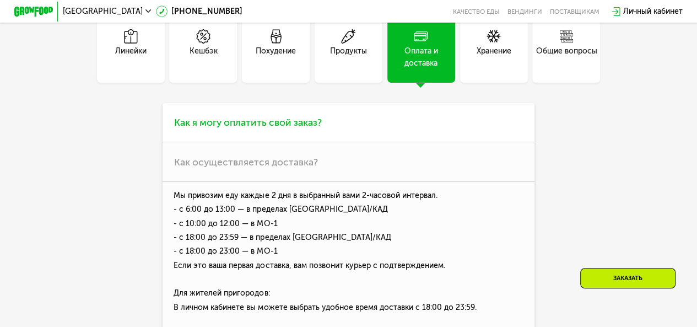
click at [295, 142] on h3 "Как я могу оплатить свой заказ?" at bounding box center [348, 122] width 372 height 39
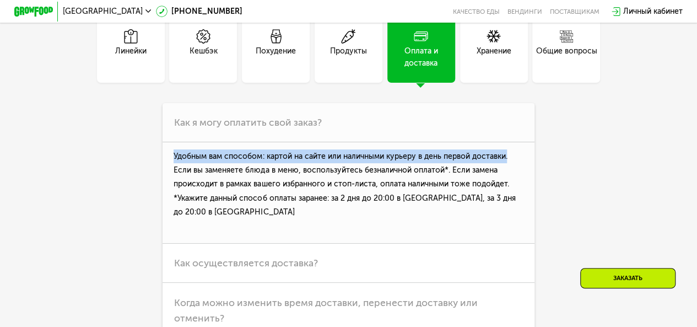
drag, startPoint x: 170, startPoint y: 172, endPoint x: 539, endPoint y: 175, distance: 369.1
click at [539, 175] on div "Линейки Кешбэк Похудение Продукты Оплата и доставка Хранение Общие вопросы Что …" at bounding box center [349, 255] width 542 height 480
click at [182, 174] on p "Удобным вам способом: картой на сайте или наличными курьеру в день первой доста…" at bounding box center [348, 192] width 372 height 101
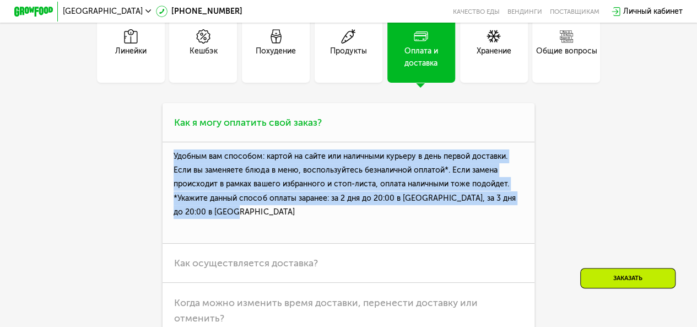
drag, startPoint x: 170, startPoint y: 171, endPoint x: 353, endPoint y: 236, distance: 194.3
click at [353, 236] on p "Удобным вам способом: картой на сайте или наличными курьеру в день первой доста…" at bounding box center [348, 192] width 372 height 101
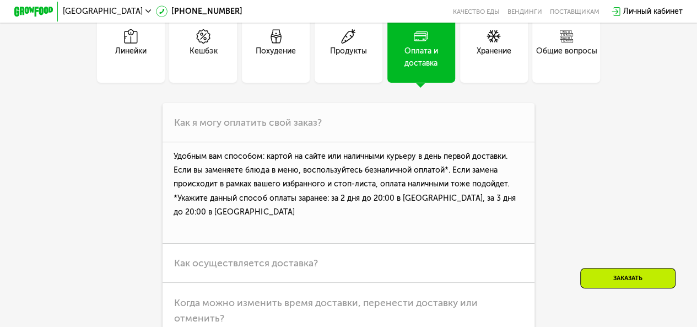
click at [503, 52] on div "Хранение" at bounding box center [494, 49] width 68 height 68
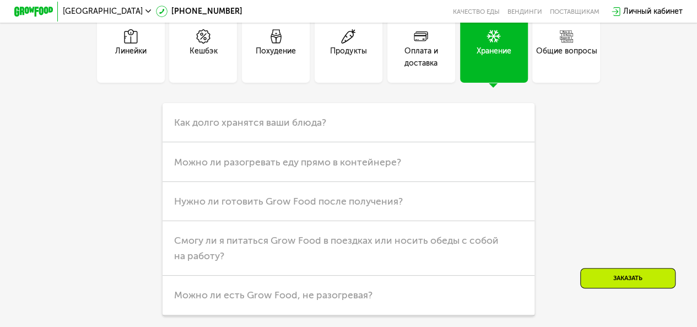
click at [567, 67] on div "Общие вопросы" at bounding box center [565, 56] width 61 height 23
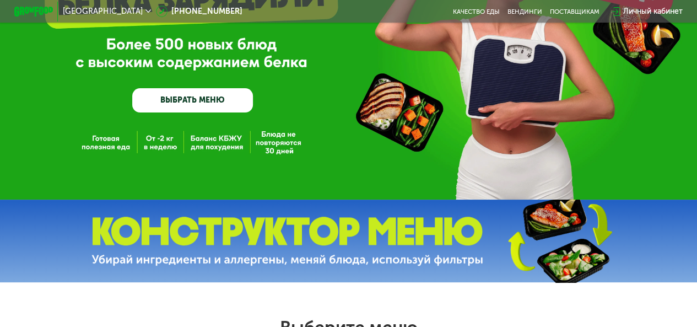
scroll to position [0, 0]
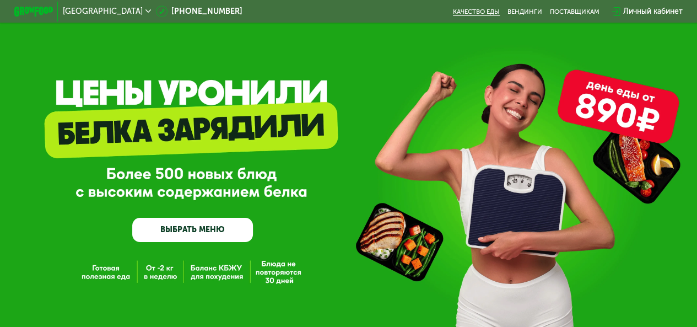
click at [480, 9] on link "Качество еды" at bounding box center [476, 12] width 47 height 8
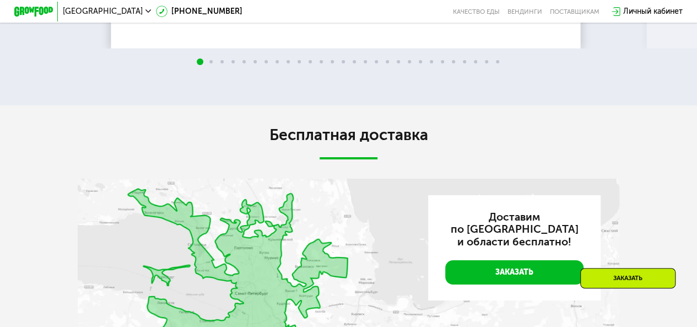
scroll to position [1727, 0]
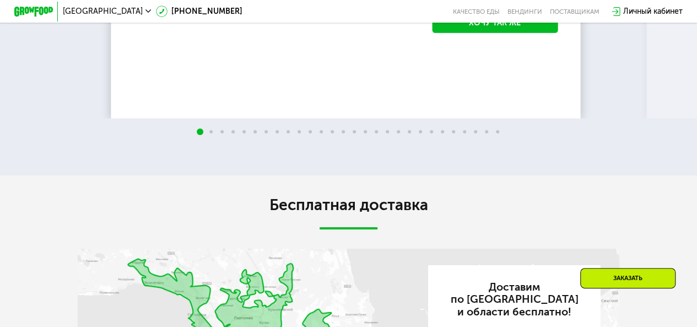
click at [675, 16] on img at bounding box center [670, 3] width 25 height 25
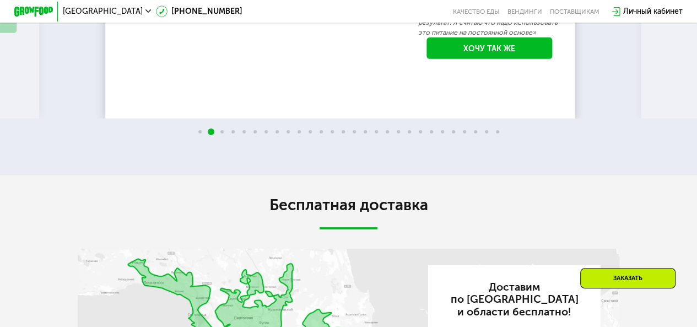
click at [675, 16] on img at bounding box center [670, 3] width 25 height 25
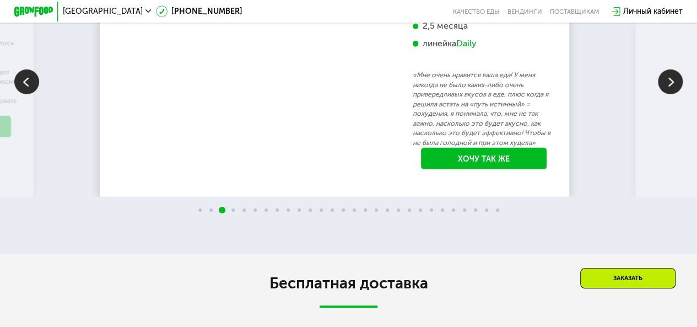
scroll to position [1672, 0]
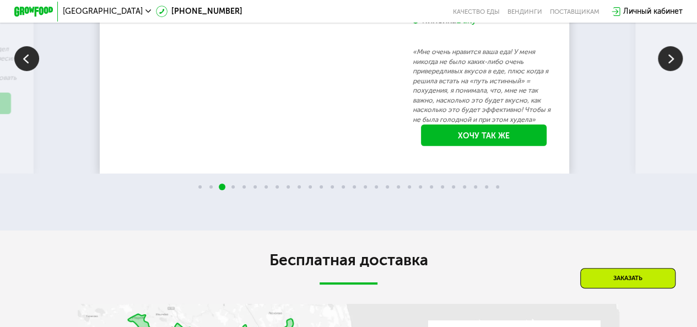
click at [673, 71] on img at bounding box center [670, 58] width 25 height 25
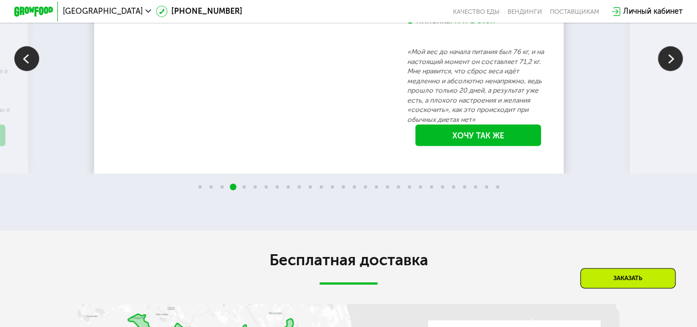
click at [673, 71] on img at bounding box center [670, 58] width 25 height 25
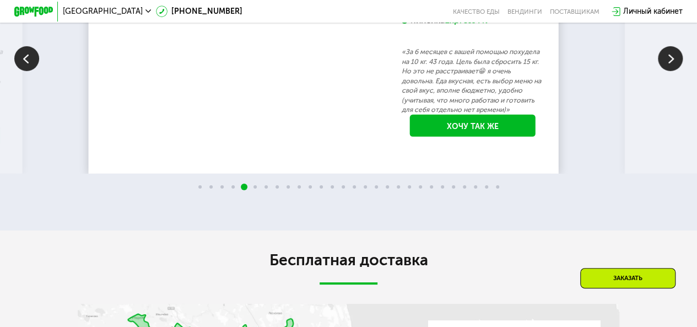
click at [673, 71] on img at bounding box center [670, 58] width 25 height 25
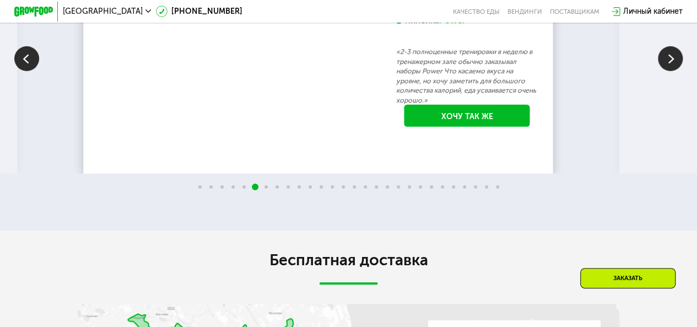
click at [673, 71] on img at bounding box center [670, 58] width 25 height 25
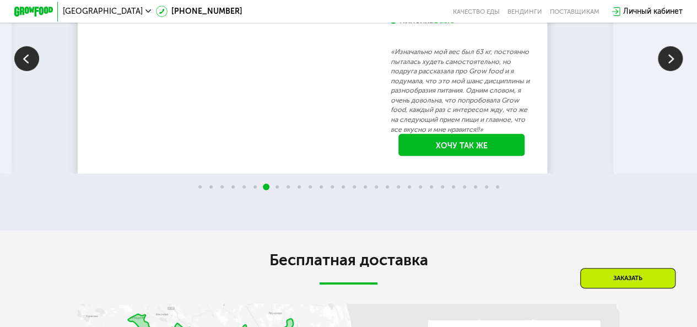
click at [673, 71] on img at bounding box center [670, 58] width 25 height 25
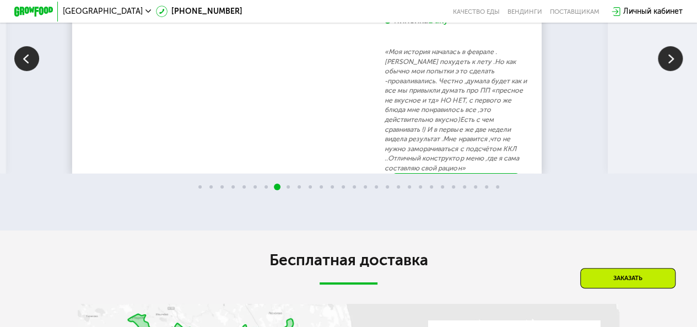
click at [673, 71] on img at bounding box center [670, 58] width 25 height 25
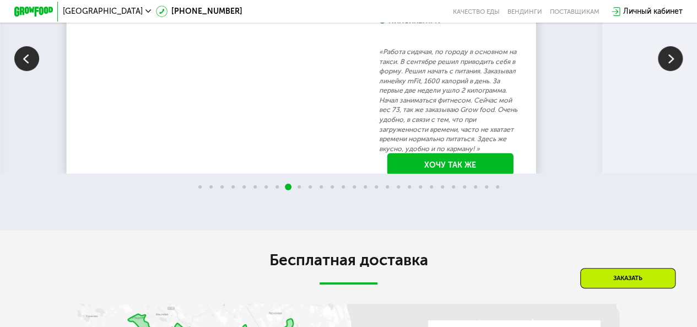
click at [673, 71] on img at bounding box center [670, 58] width 25 height 25
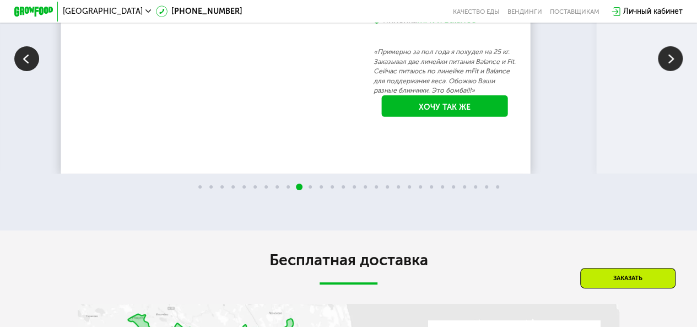
click at [673, 71] on img at bounding box center [670, 58] width 25 height 25
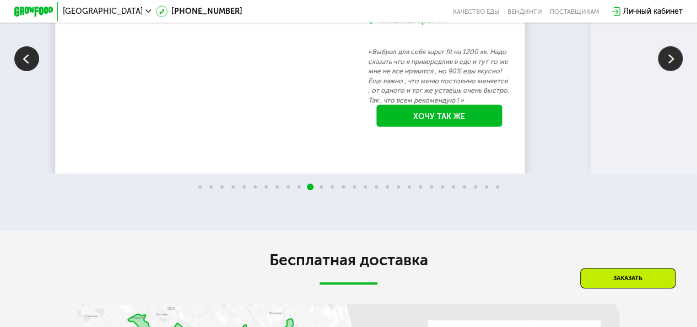
click at [673, 71] on img at bounding box center [670, 58] width 25 height 25
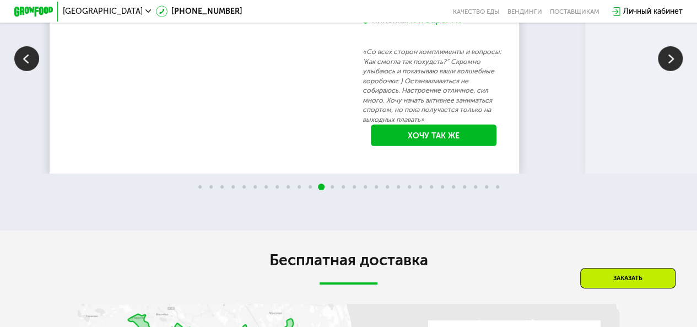
click at [673, 71] on img at bounding box center [670, 58] width 25 height 25
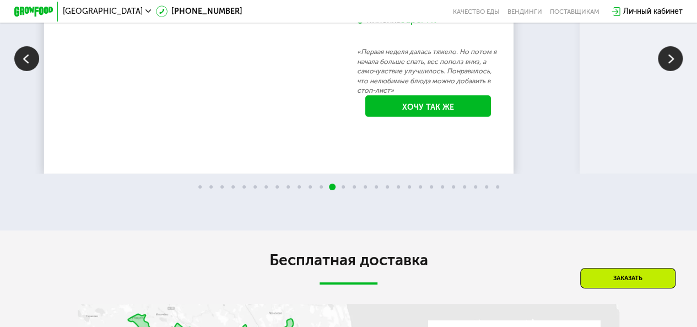
click at [673, 71] on img at bounding box center [670, 58] width 25 height 25
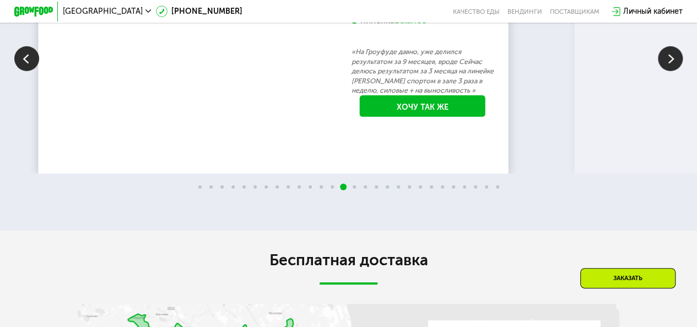
click at [673, 71] on img at bounding box center [670, 58] width 25 height 25
